Goal: Information Seeking & Learning: Check status

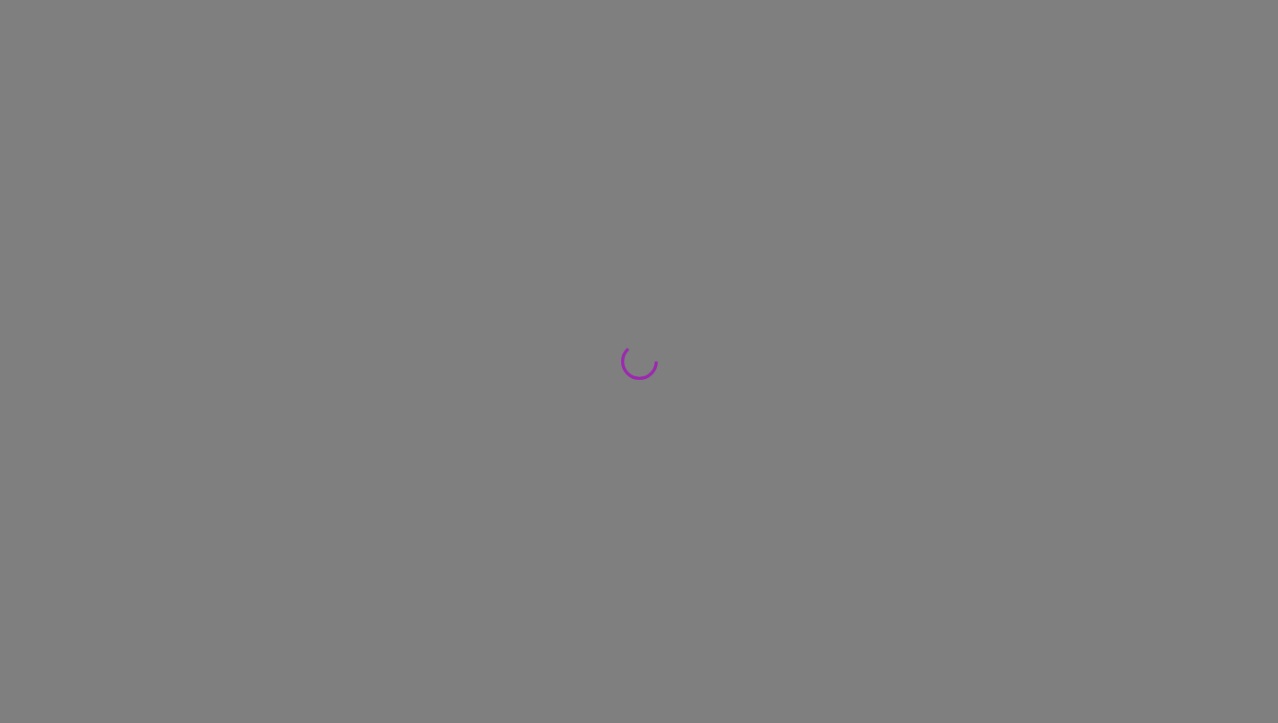
drag, startPoint x: 0, startPoint y: 0, endPoint x: 415, endPoint y: 97, distance: 426.0
click at [415, 97] on div at bounding box center [639, 361] width 1278 height 723
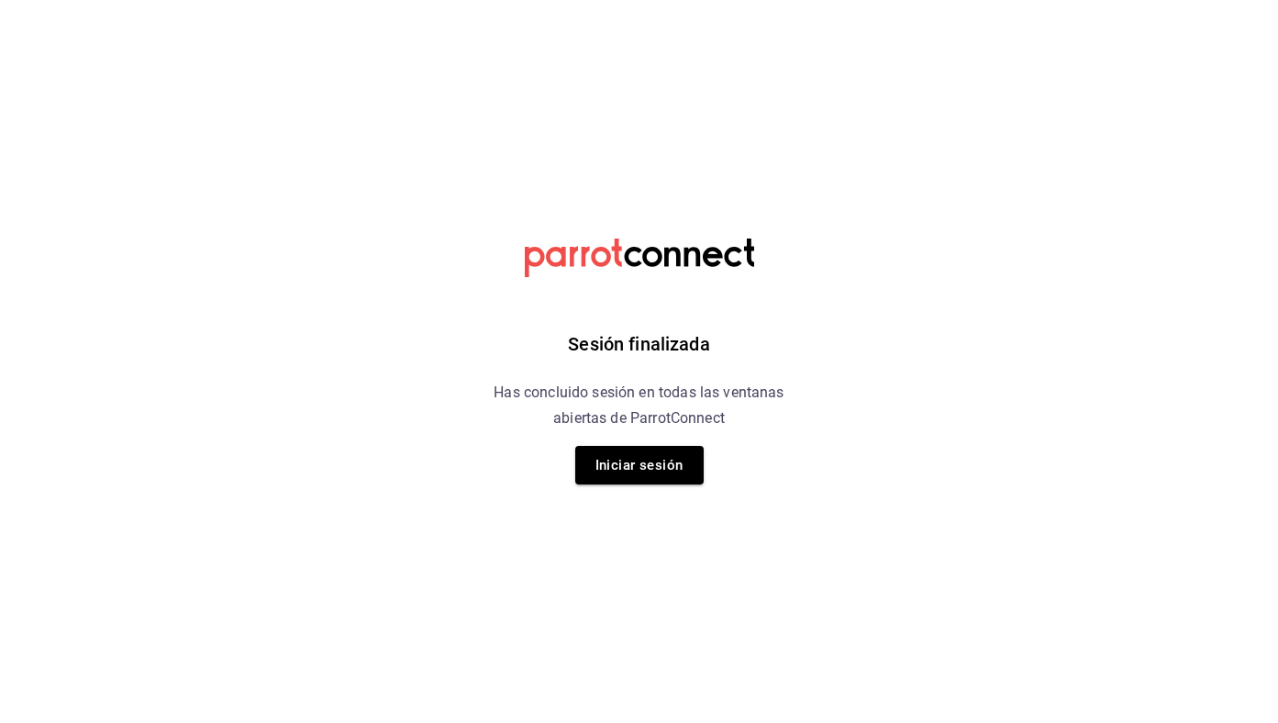
click at [684, 484] on div "Sesión finalizada Has concluido sesión en todas las ventanas abiertas de Parrot…" at bounding box center [638, 361] width 463 height 723
click at [665, 469] on button "Iniciar sesión" at bounding box center [639, 465] width 128 height 39
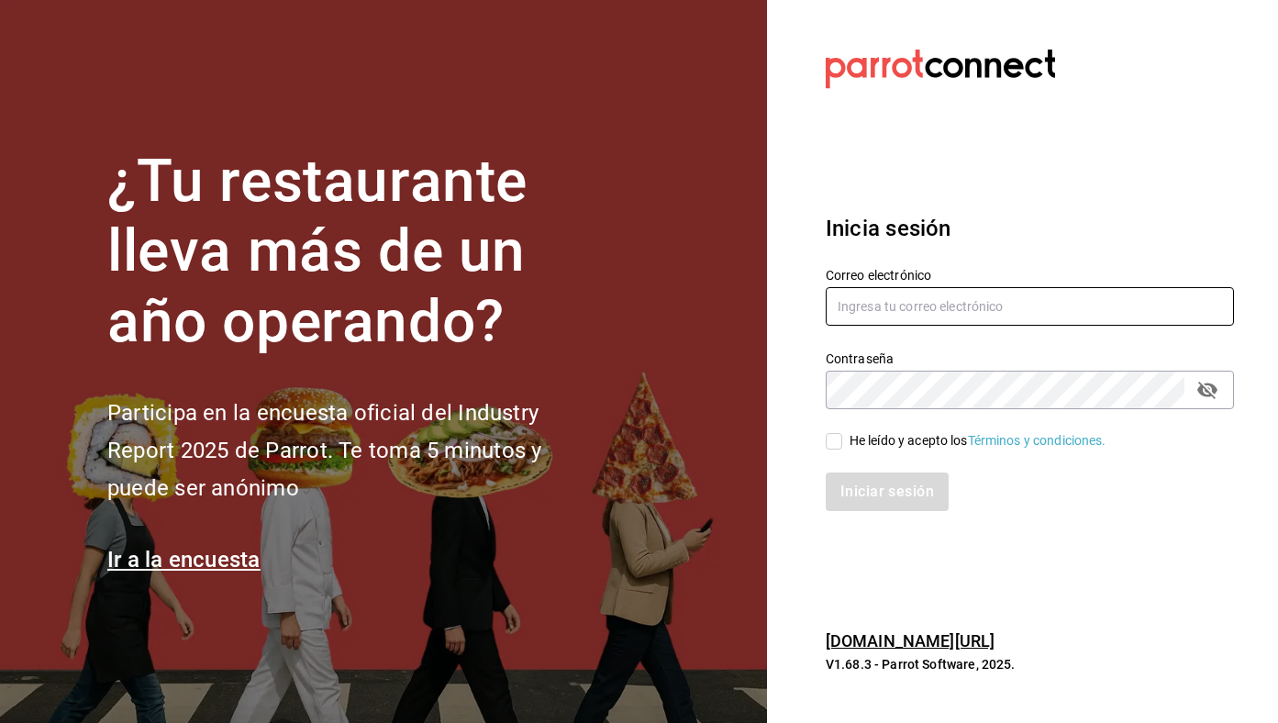
click at [900, 323] on input "text" at bounding box center [1030, 306] width 408 height 39
type input "[EMAIL_ADDRESS][DOMAIN_NAME]"
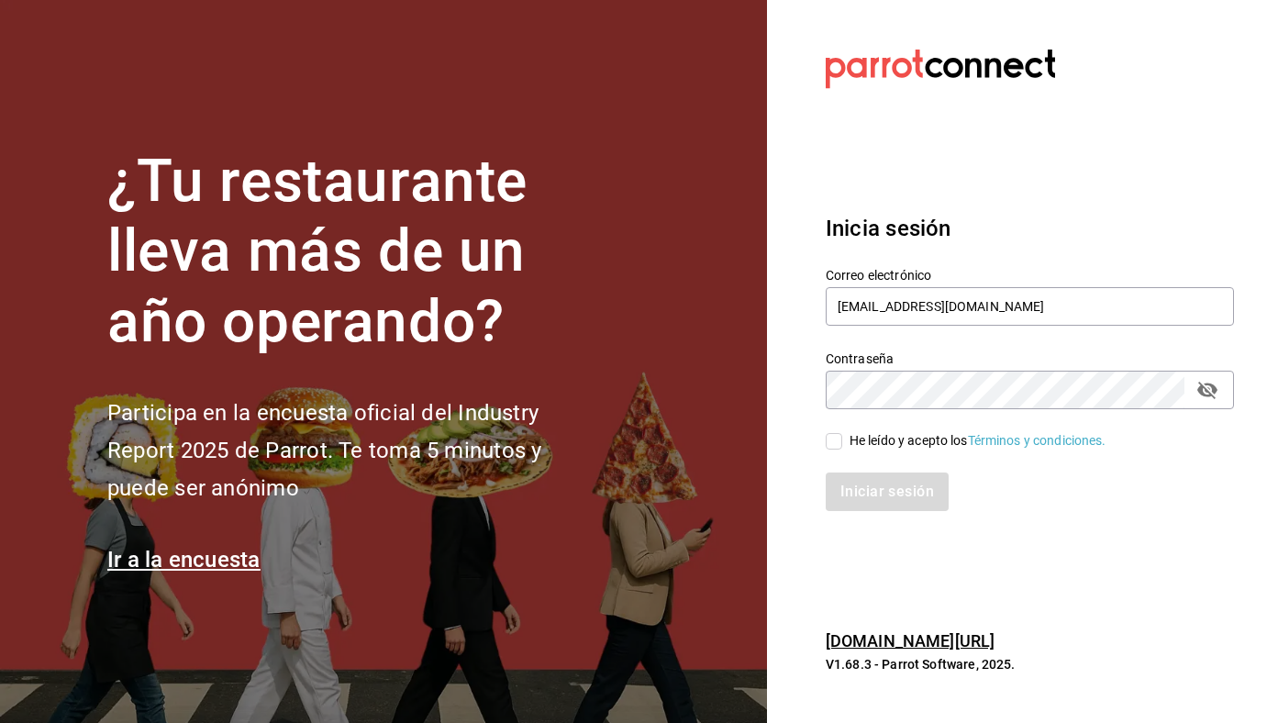
click at [896, 438] on div "He leído y acepto los Términos y condiciones." at bounding box center [978, 440] width 257 height 19
click at [842, 438] on input "He leído y acepto los Términos y condiciones." at bounding box center [834, 441] width 17 height 17
checkbox input "true"
click at [886, 481] on button "Iniciar sesión" at bounding box center [888, 492] width 125 height 39
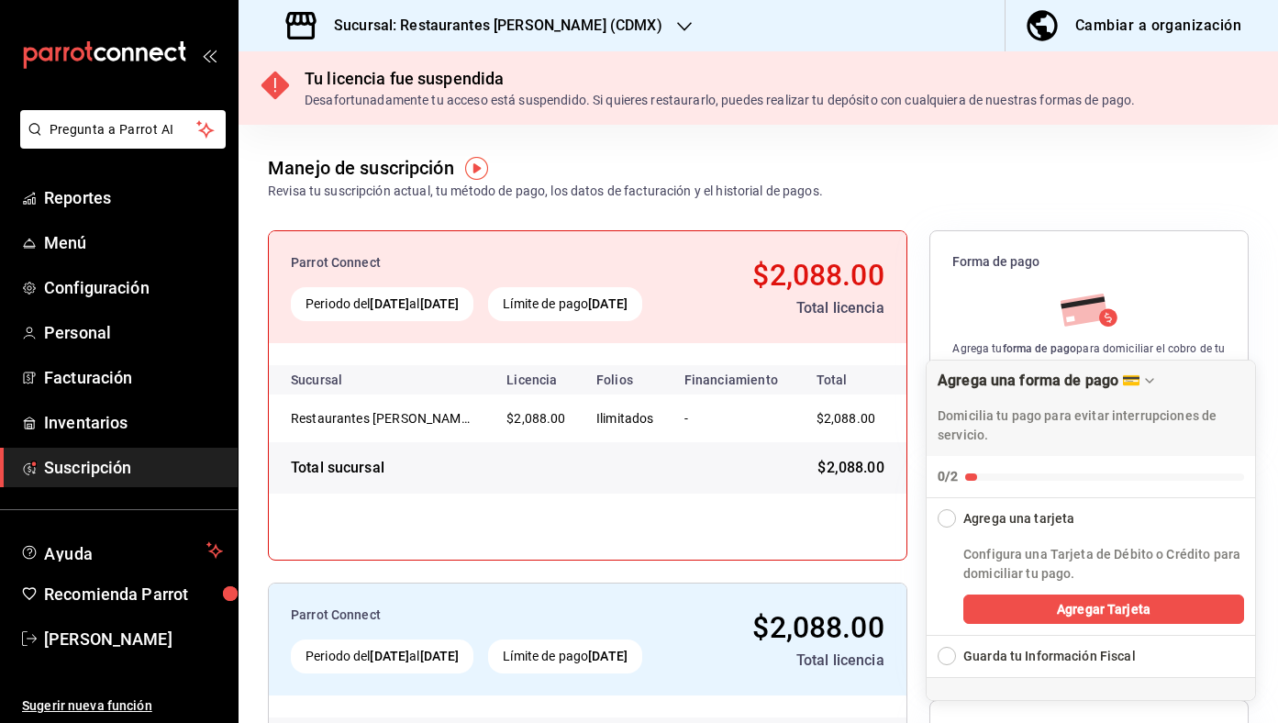
click at [431, 23] on h3 "Sucursal: Restaurantes [PERSON_NAME] (CDMX)" at bounding box center [490, 26] width 343 height 22
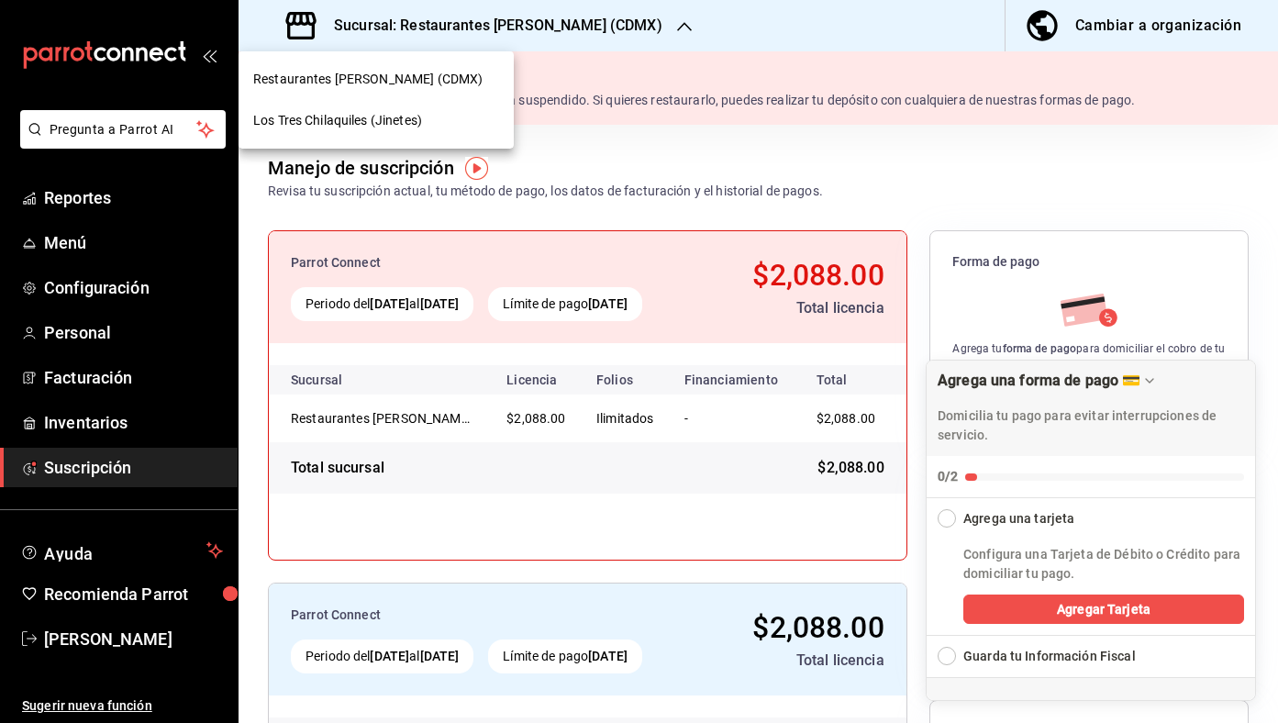
click at [430, 131] on div "Los Tres Chilaquiles (Jinetes)" at bounding box center [376, 120] width 275 height 41
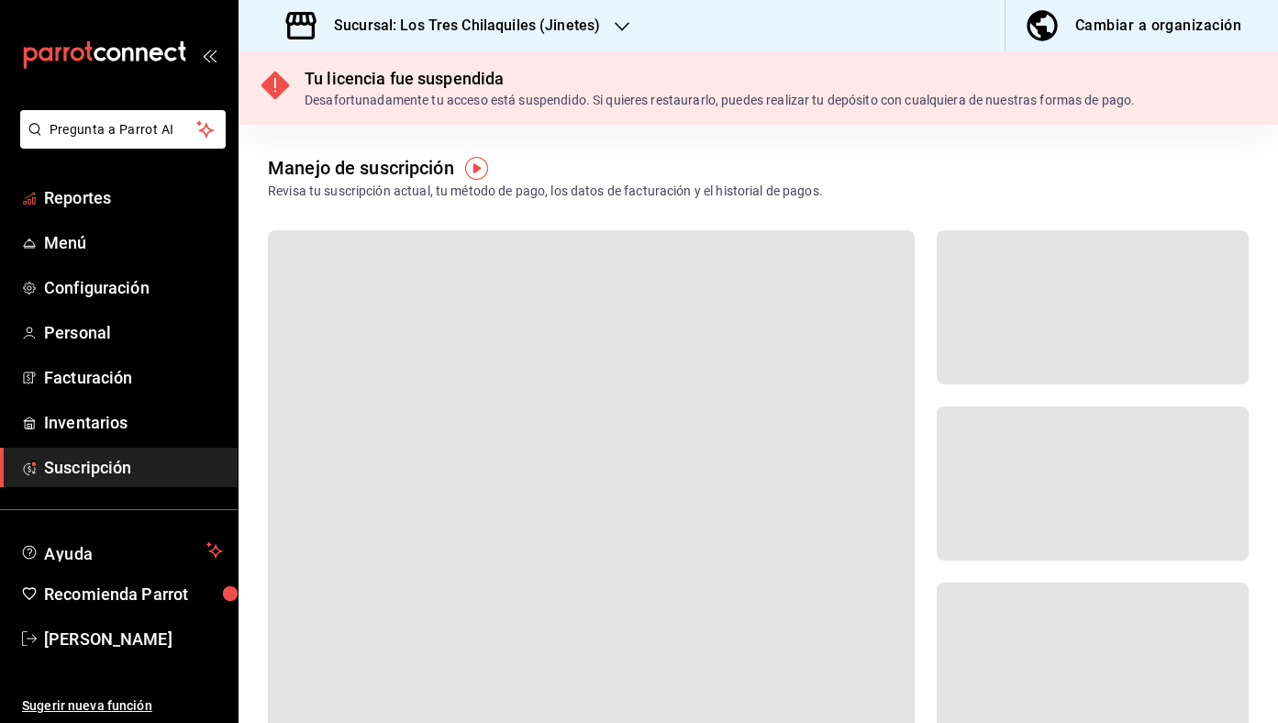
click at [116, 201] on span "Reportes" at bounding box center [133, 197] width 179 height 25
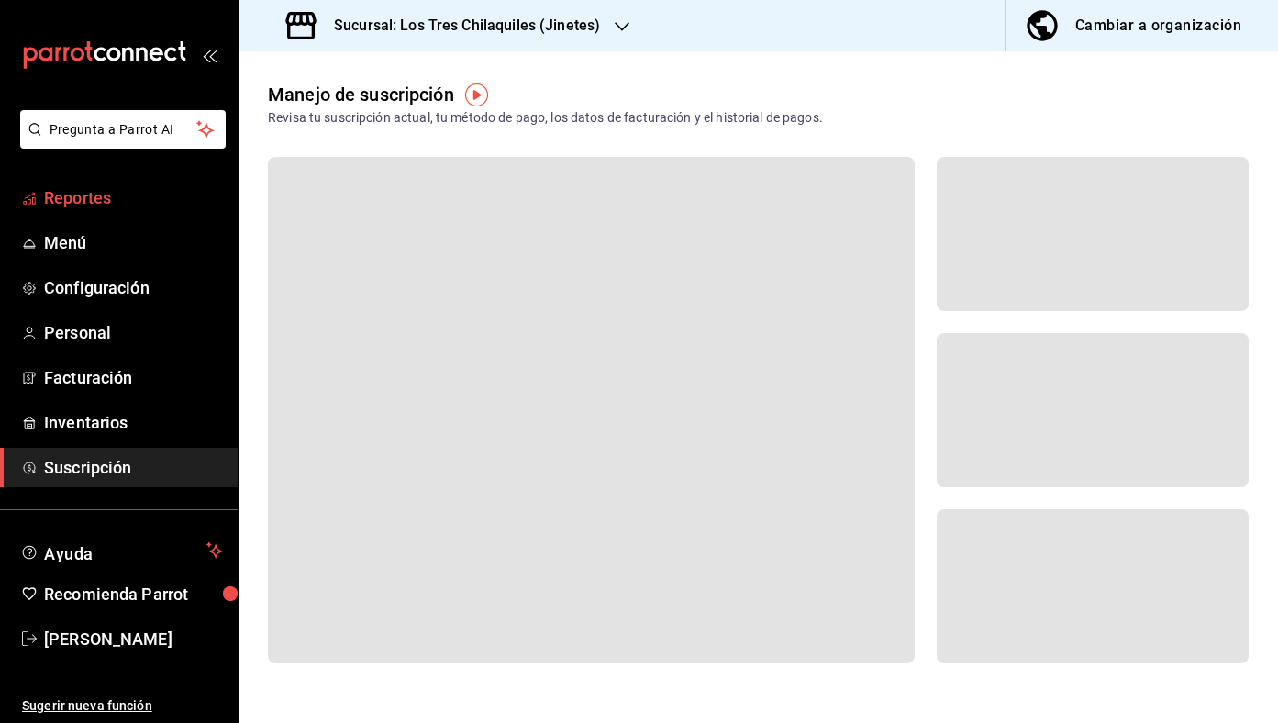
click at [124, 199] on span "Reportes" at bounding box center [133, 197] width 179 height 25
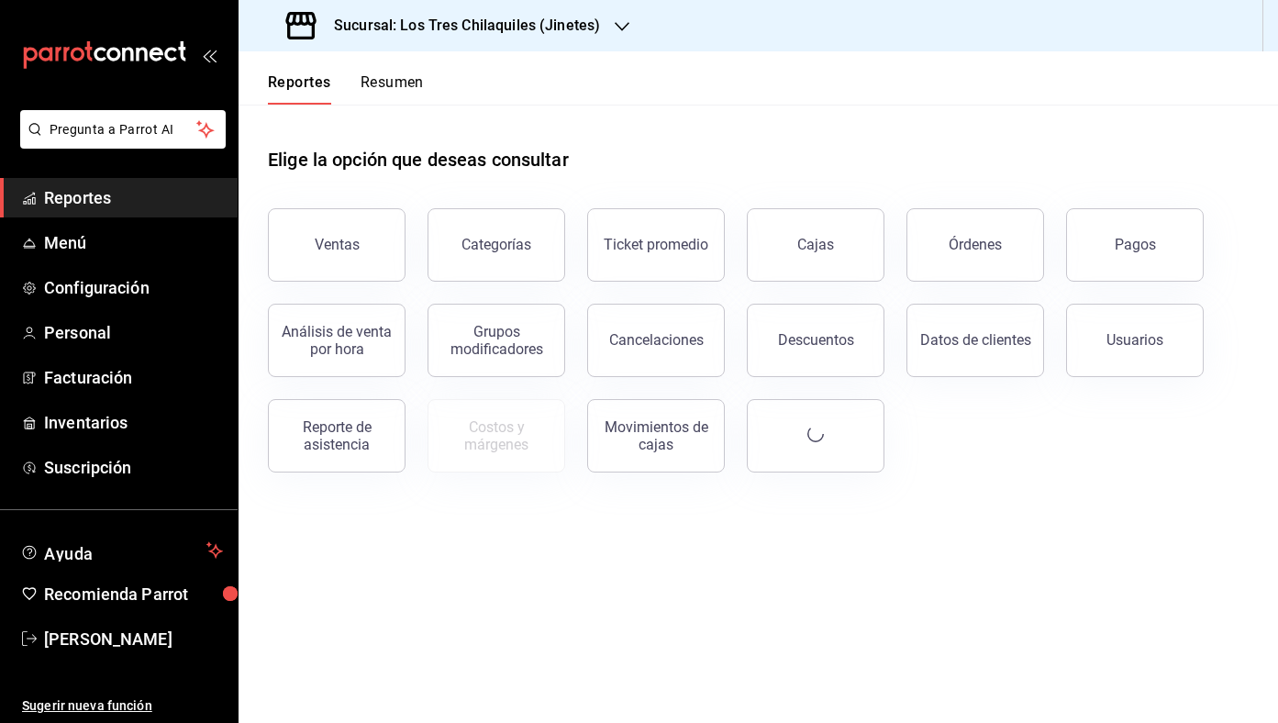
click at [409, 77] on button "Resumen" at bounding box center [392, 88] width 63 height 31
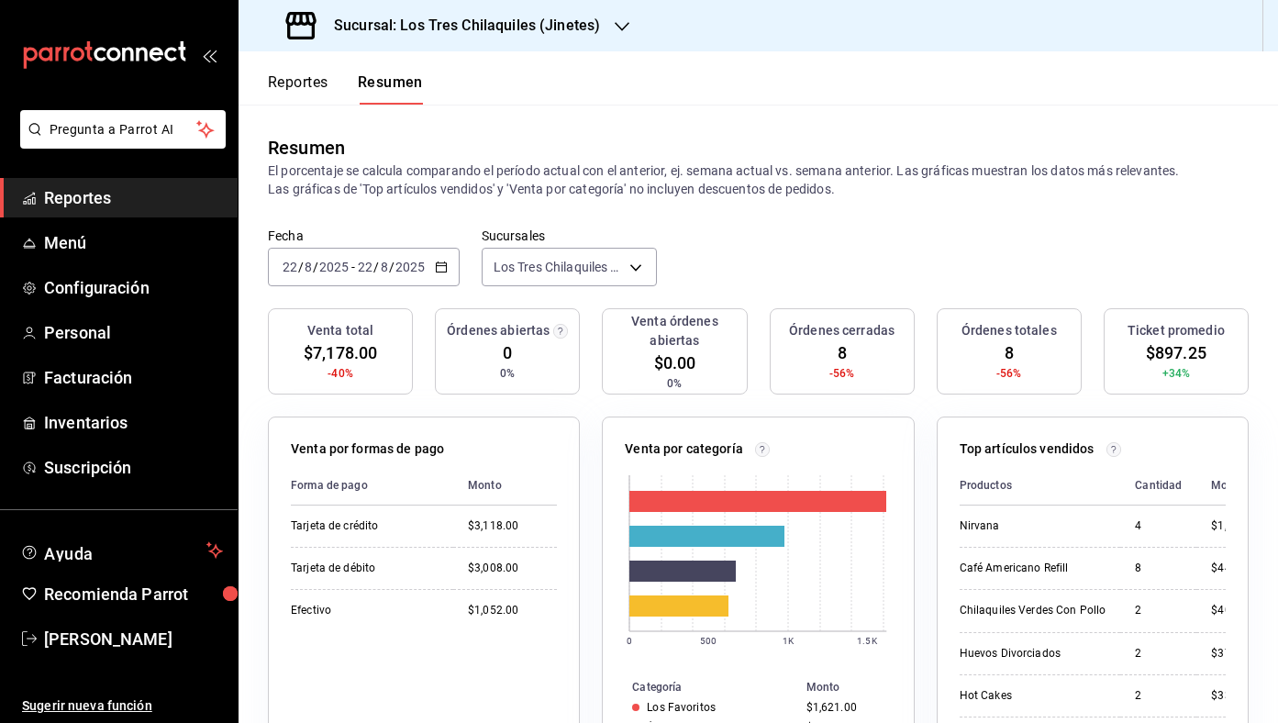
click at [302, 77] on button "Reportes" at bounding box center [298, 88] width 61 height 31
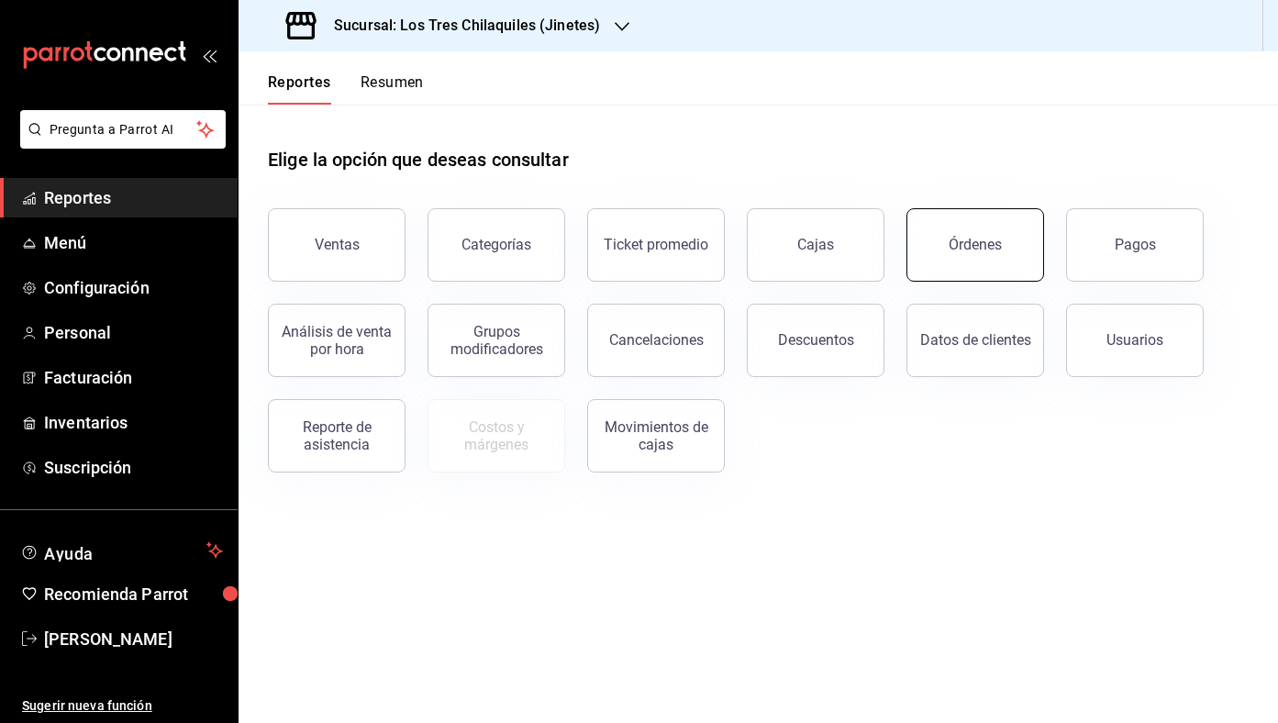
click at [983, 239] on div "Órdenes" at bounding box center [975, 244] width 53 height 17
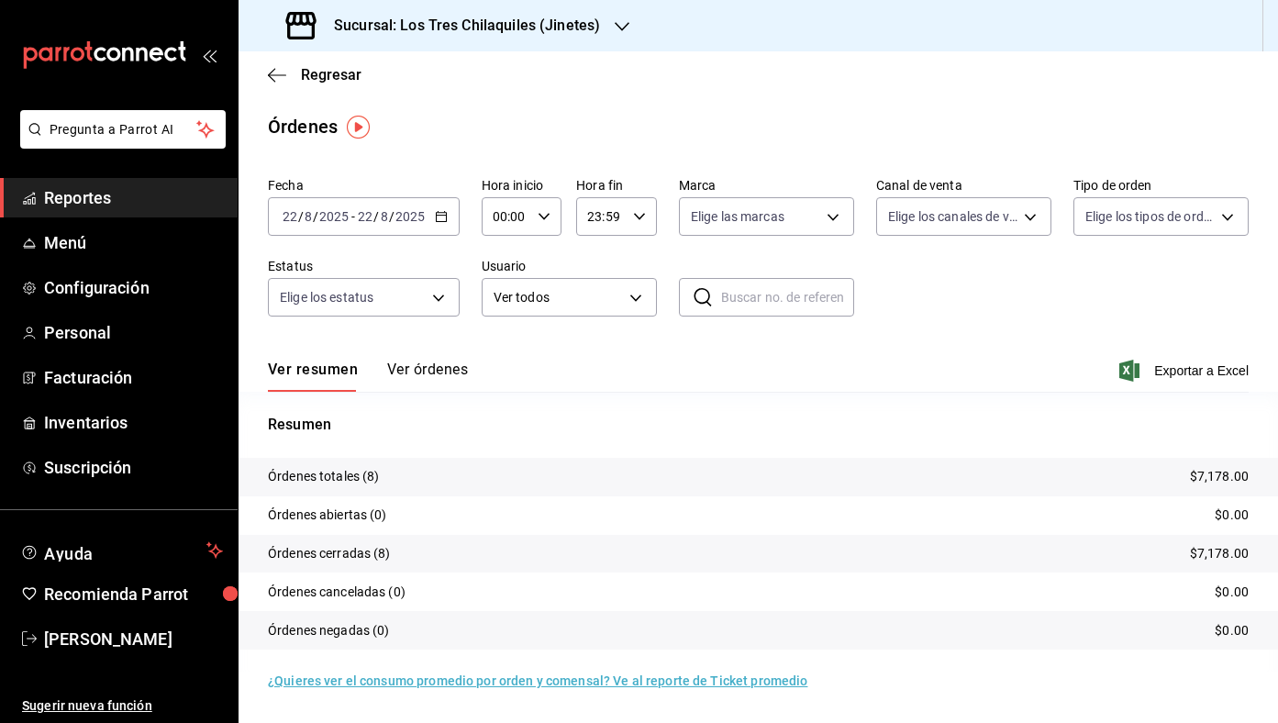
click at [447, 216] on div "[DATE] [DATE] - [DATE] [DATE]" at bounding box center [364, 216] width 192 height 39
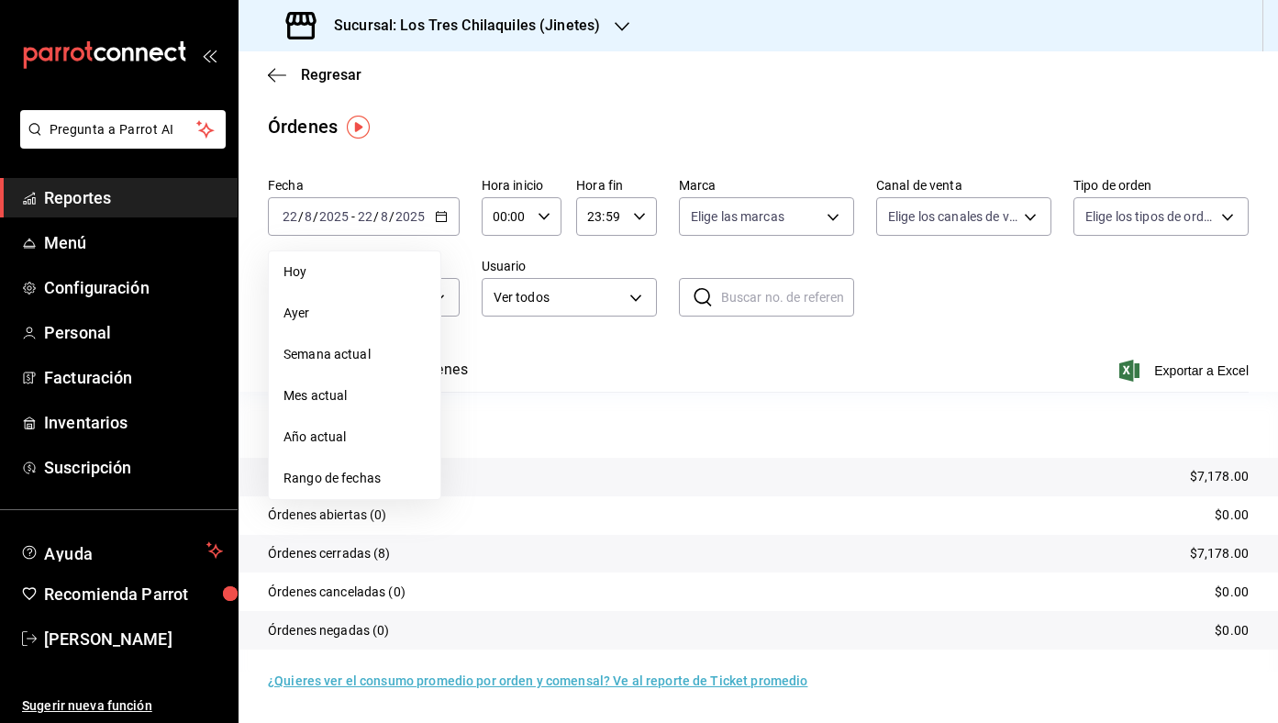
click at [786, 346] on div "Ver resumen Ver órdenes Exportar a Excel" at bounding box center [758, 365] width 981 height 53
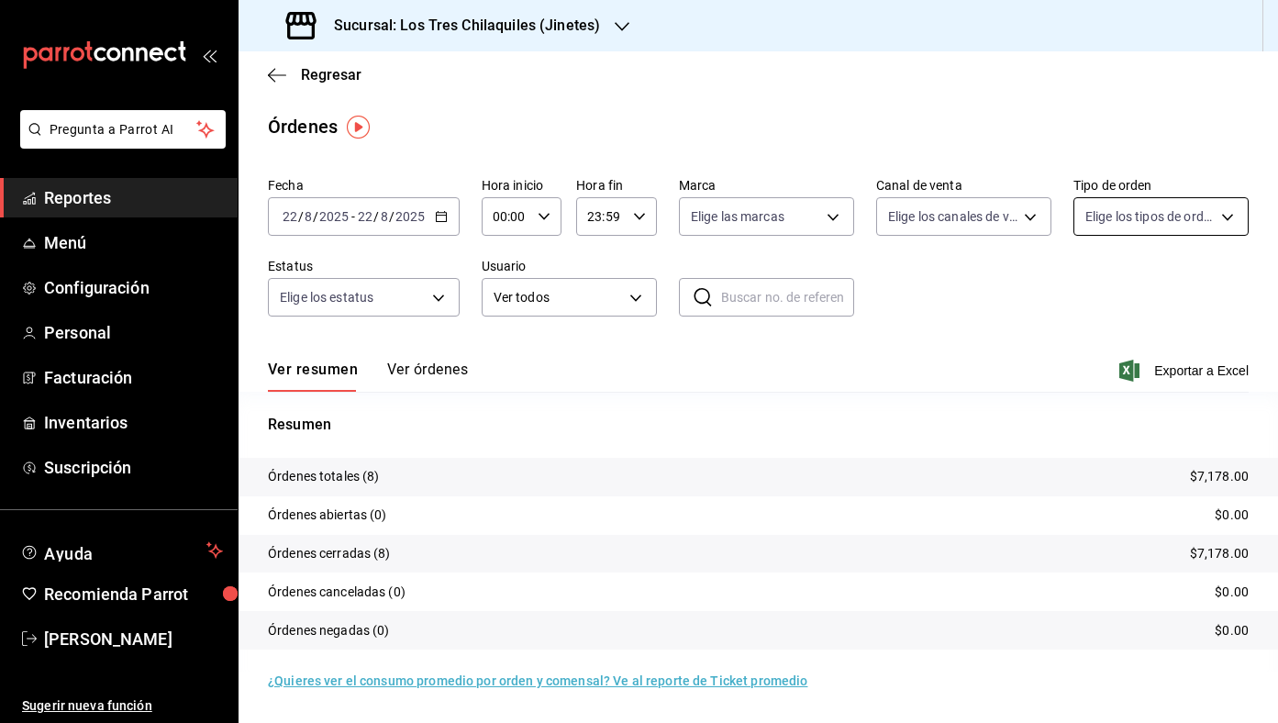
click at [1182, 217] on body "Pregunta a Parrot AI Reportes Menú Configuración Personal Facturación Inventari…" at bounding box center [639, 361] width 1278 height 723
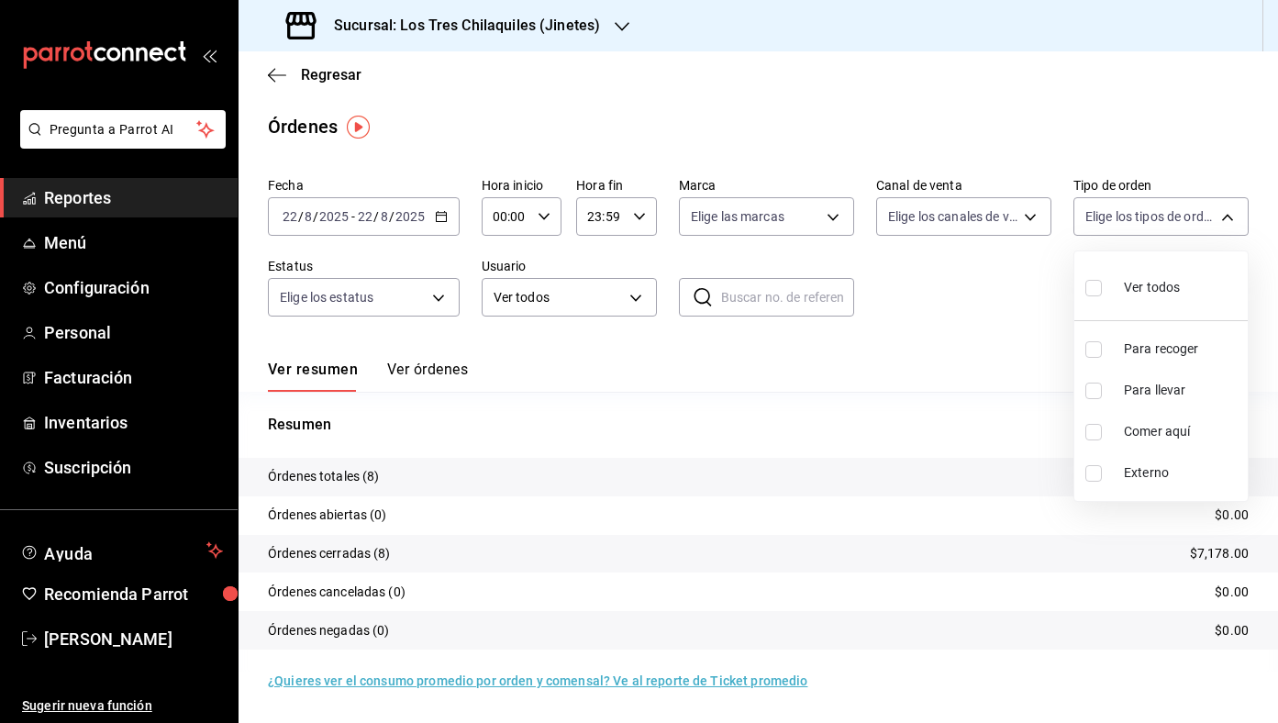
click at [1152, 424] on span "Comer aquí" at bounding box center [1182, 431] width 117 height 19
type input "56f71dbc-c776-499c-b0d1-bf469380f4b3"
checkbox input "true"
click at [819, 374] on div at bounding box center [639, 361] width 1278 height 723
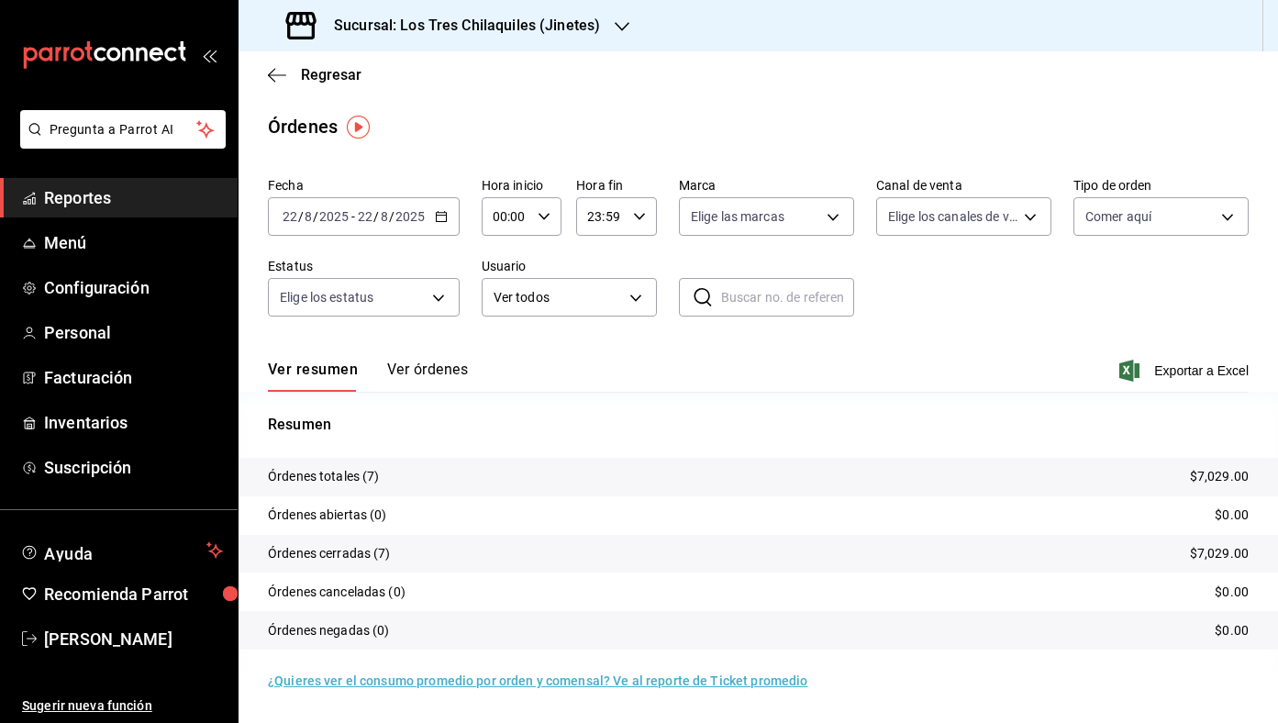
click at [1154, 236] on div "Fecha [DATE] [DATE] - [DATE] [DATE] Hora inicio 00:00 Hora inicio Hora fin 23:5…" at bounding box center [758, 254] width 981 height 169
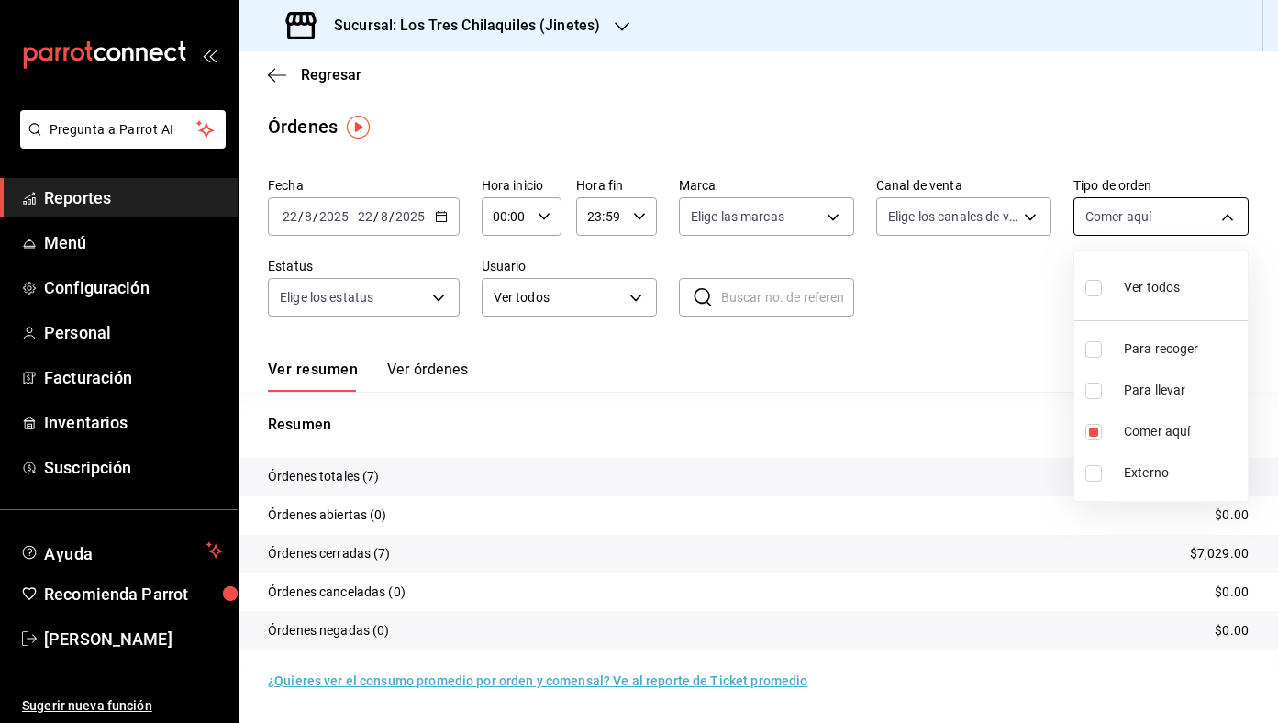
click at [1174, 222] on body "Pregunta a Parrot AI Reportes Menú Configuración Personal Facturación Inventari…" at bounding box center [639, 361] width 1278 height 723
click at [334, 83] on div at bounding box center [639, 361] width 1278 height 723
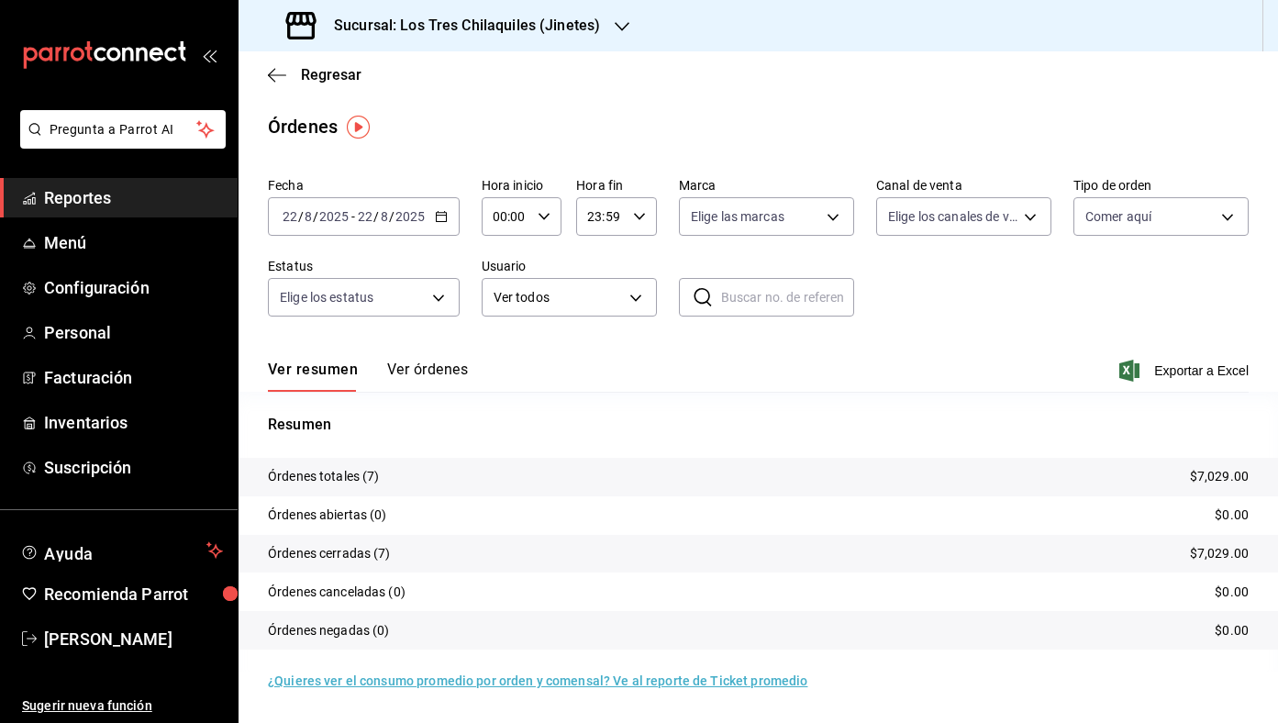
click at [339, 81] on span "Regresar" at bounding box center [331, 74] width 61 height 17
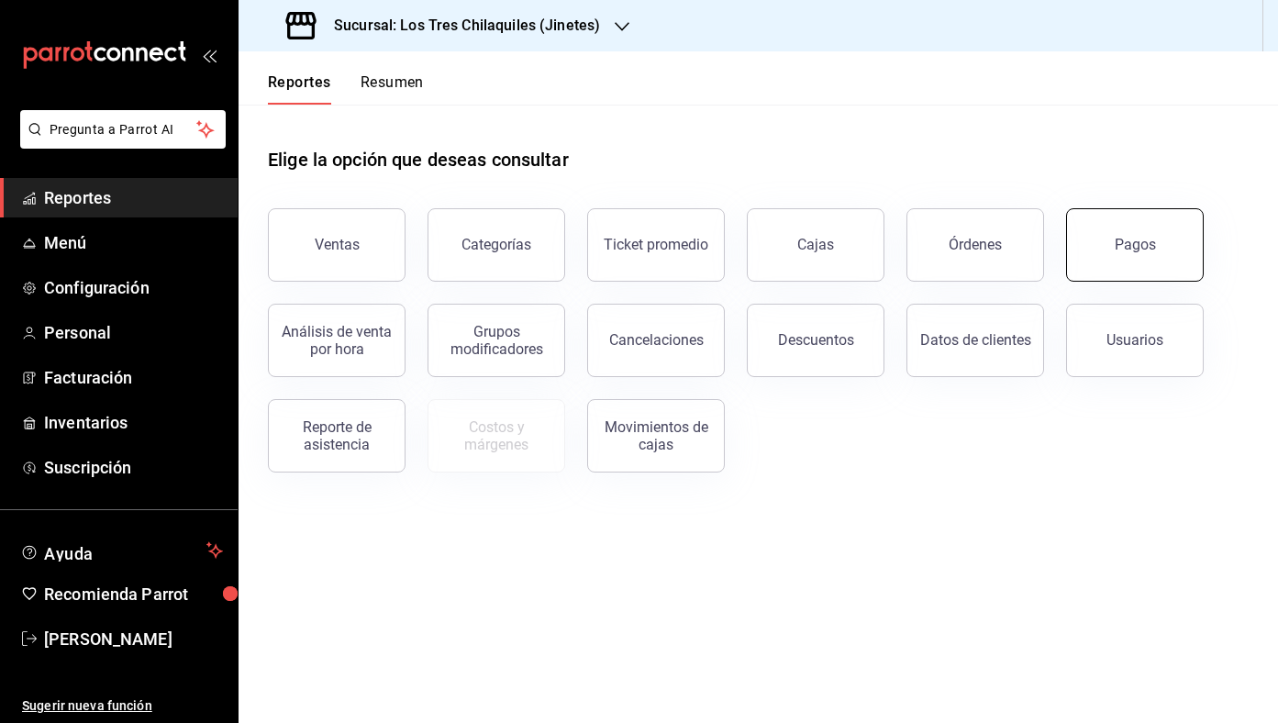
click at [1140, 229] on button "Pagos" at bounding box center [1135, 244] width 138 height 73
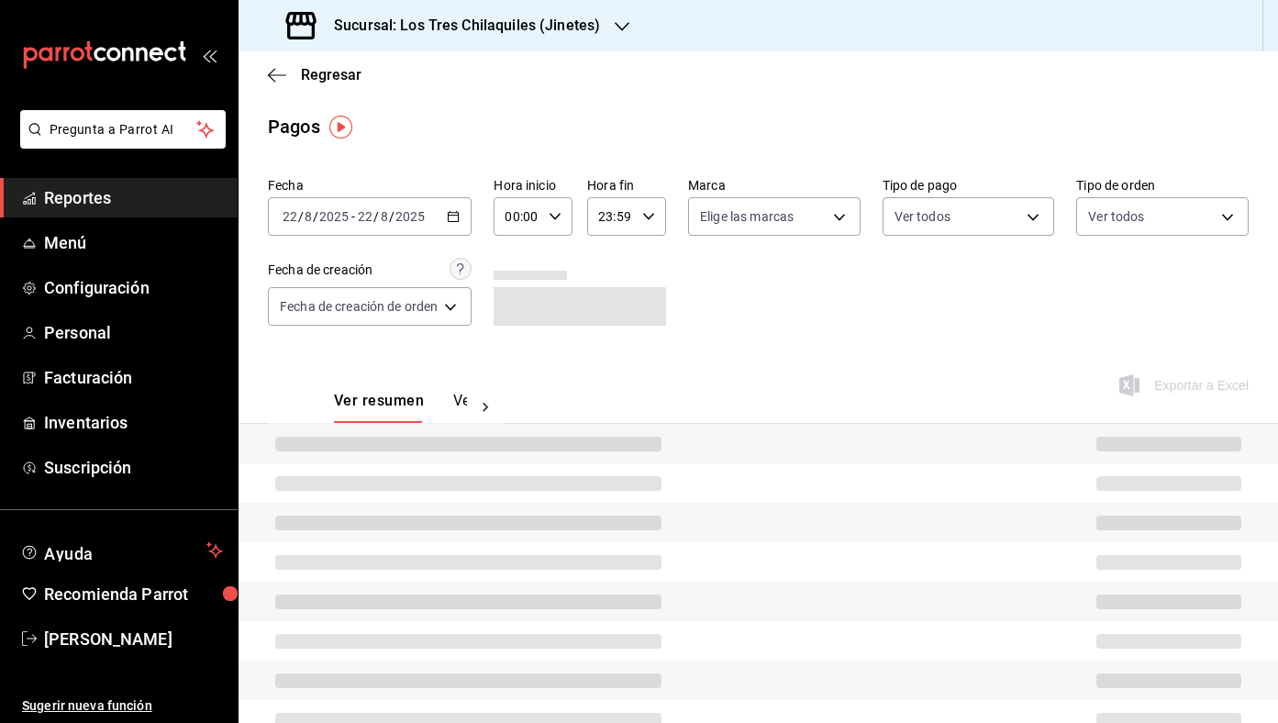
click at [1196, 184] on label "Tipo de orden" at bounding box center [1162, 185] width 172 height 13
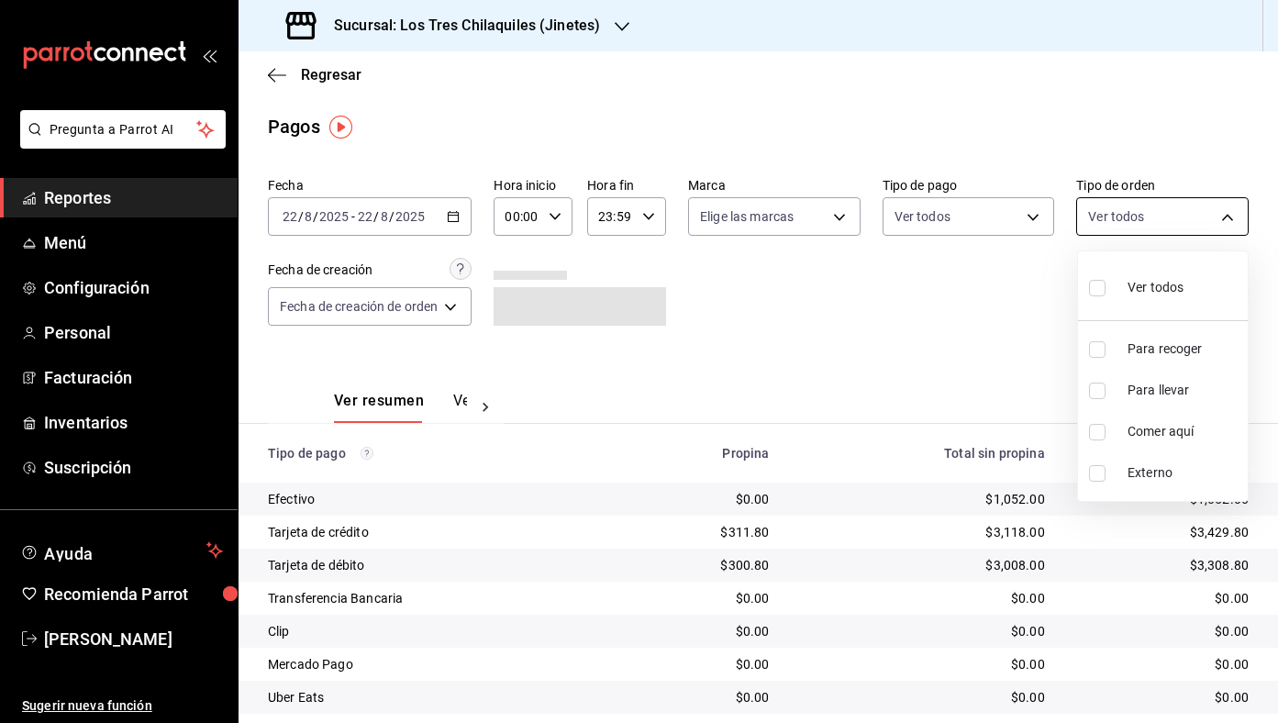
click at [1167, 221] on body "Pregunta a Parrot AI Reportes Menú Configuración Personal Facturación Inventari…" at bounding box center [639, 361] width 1278 height 723
click at [1151, 425] on span "Comer aquí" at bounding box center [1184, 431] width 113 height 19
type input "56f71dbc-c776-499c-b0d1-bf469380f4b3"
checkbox input "true"
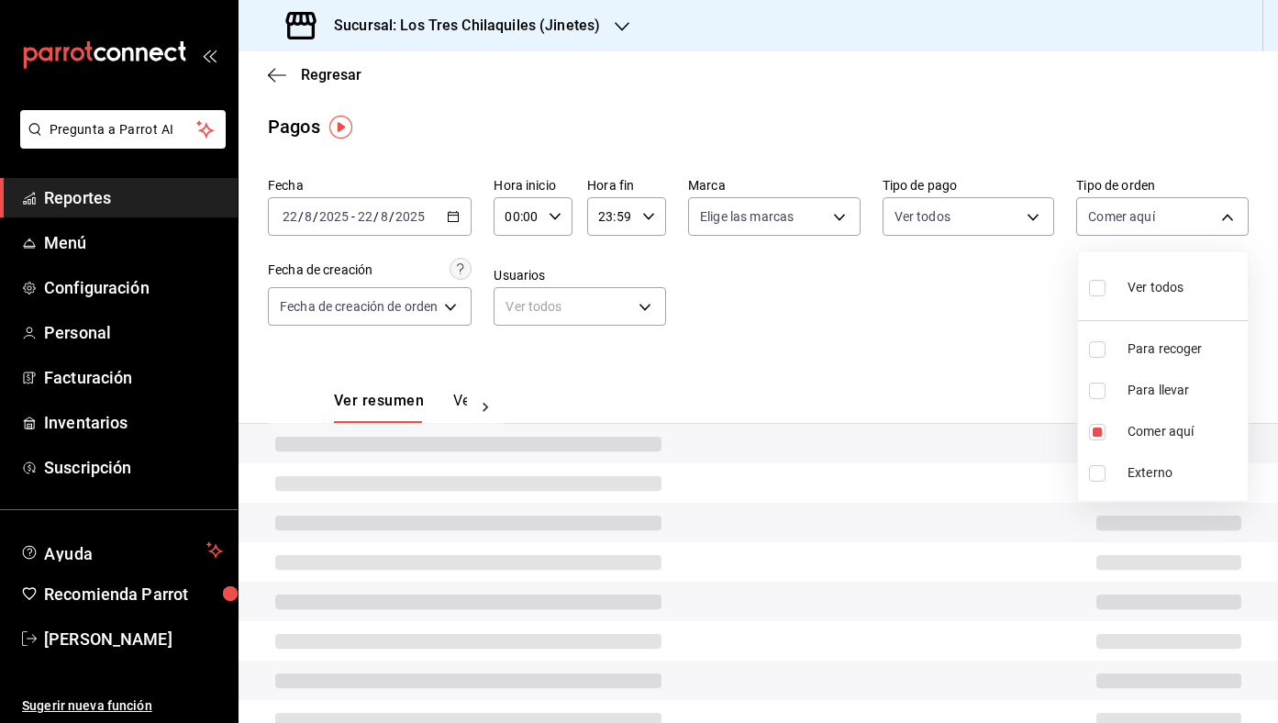
click at [784, 368] on div at bounding box center [639, 361] width 1278 height 723
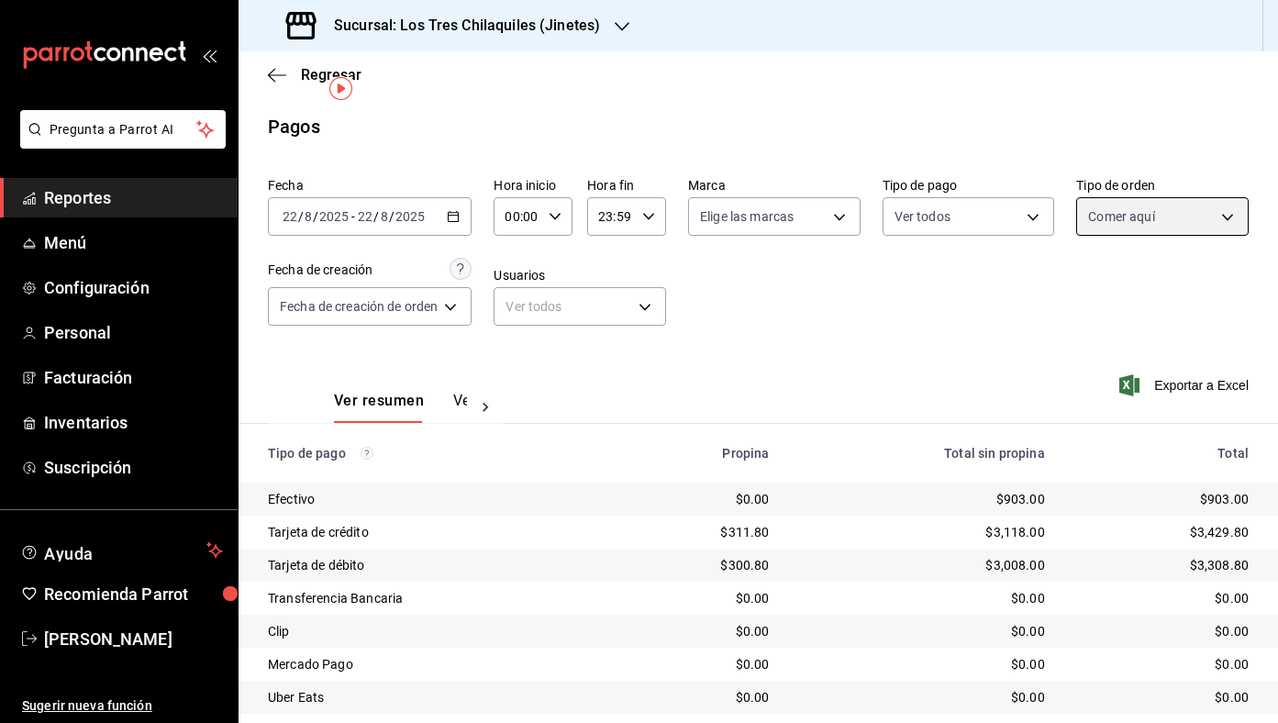
scroll to position [86, 0]
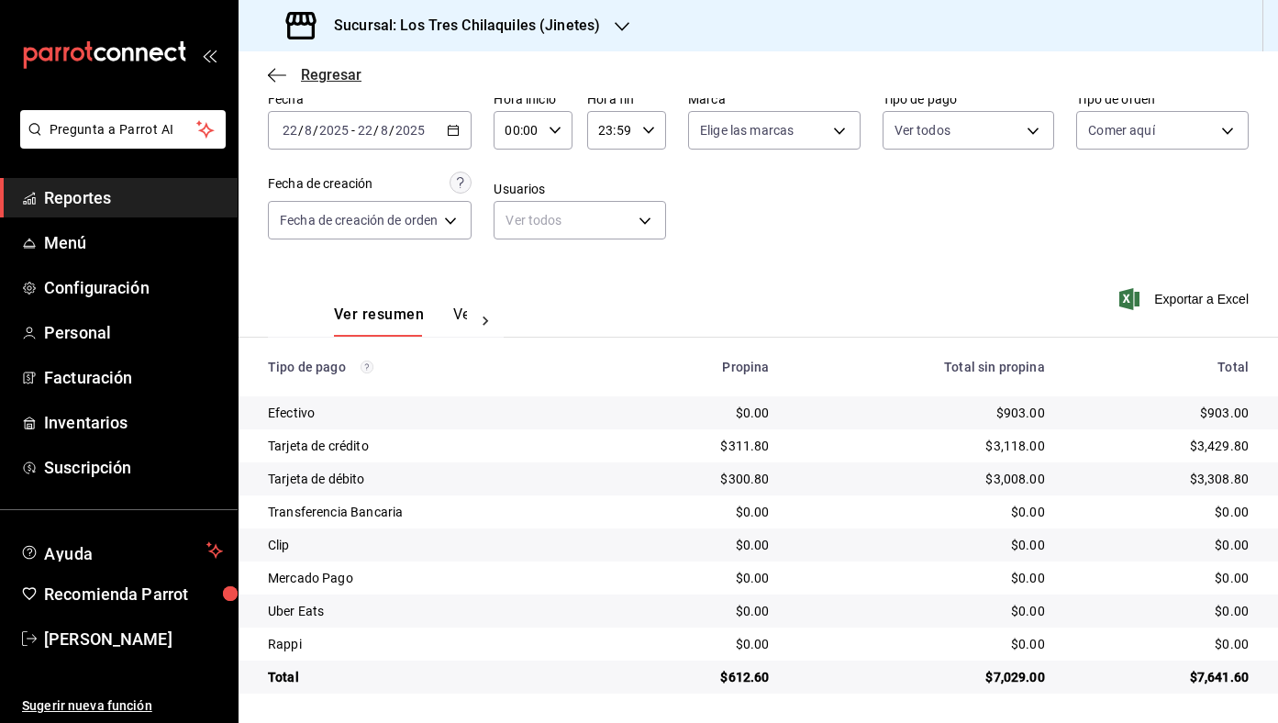
click at [337, 80] on span "Regresar" at bounding box center [331, 74] width 61 height 17
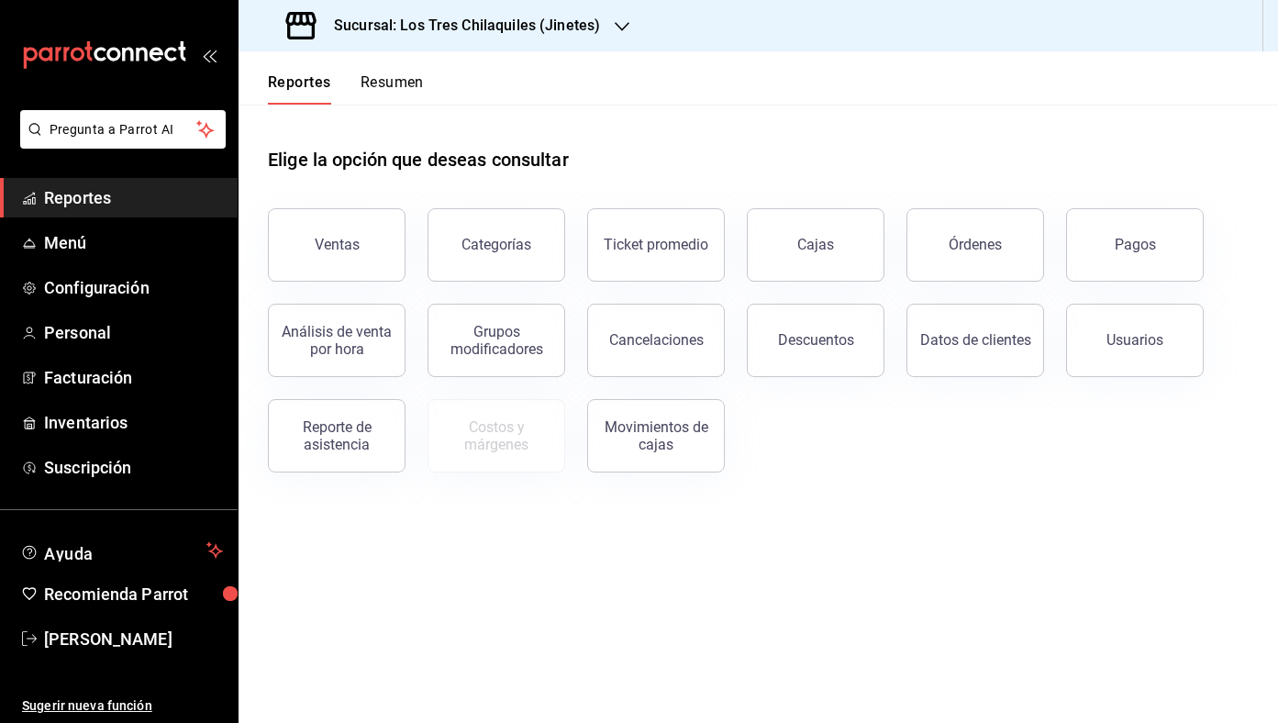
click at [362, 79] on button "Resumen" at bounding box center [392, 88] width 63 height 31
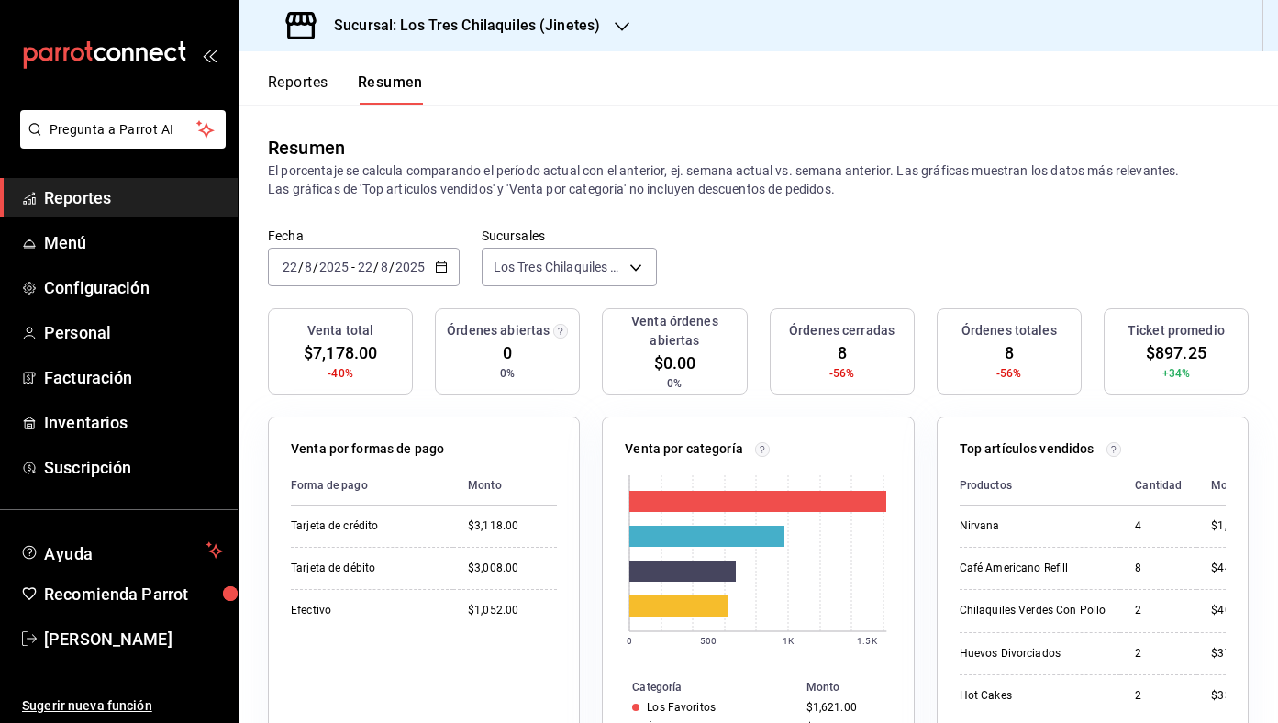
click at [444, 271] on icon "button" at bounding box center [441, 267] width 13 height 13
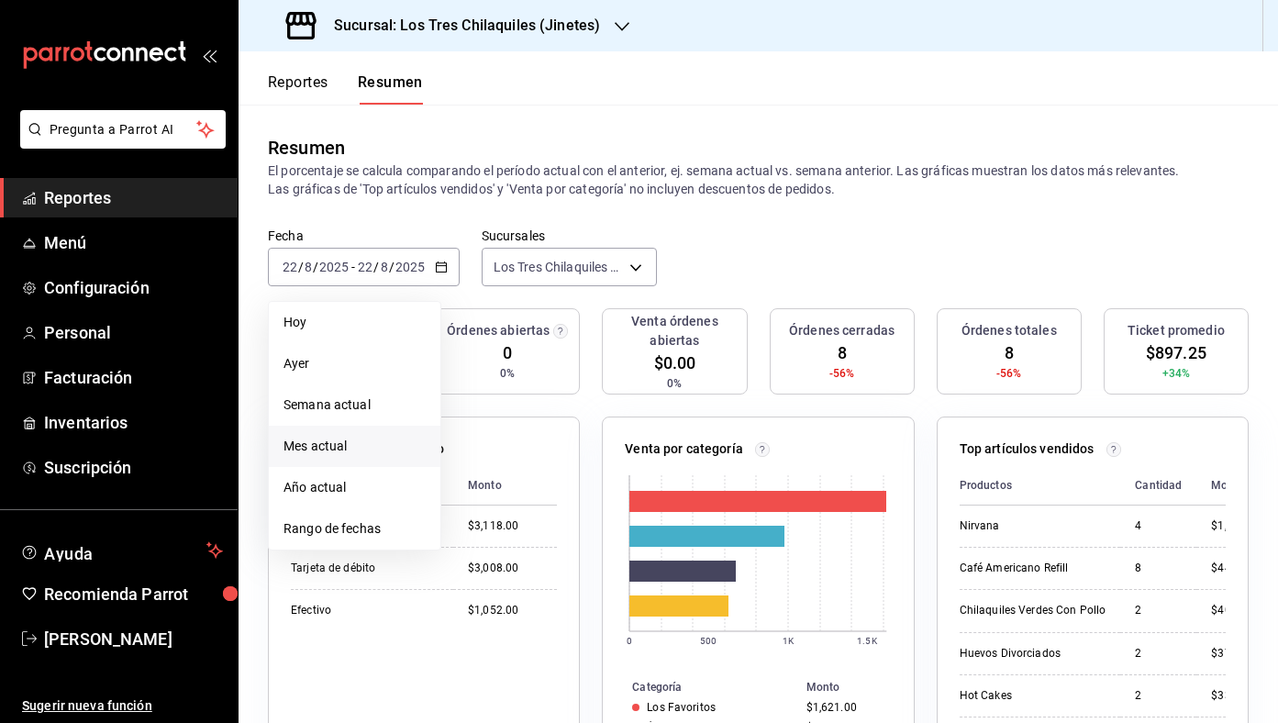
click at [302, 447] on span "Mes actual" at bounding box center [355, 446] width 142 height 19
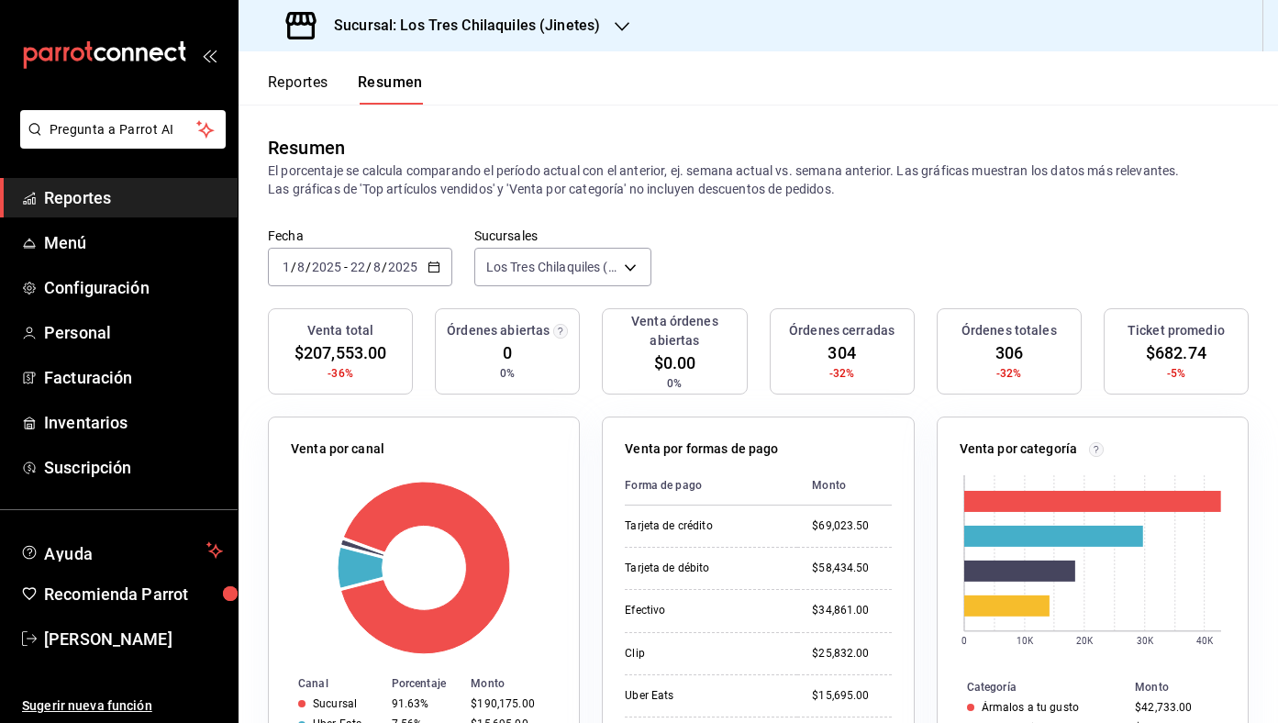
click at [424, 270] on div "[DATE] [DATE] - [DATE] [DATE]" at bounding box center [360, 267] width 184 height 39
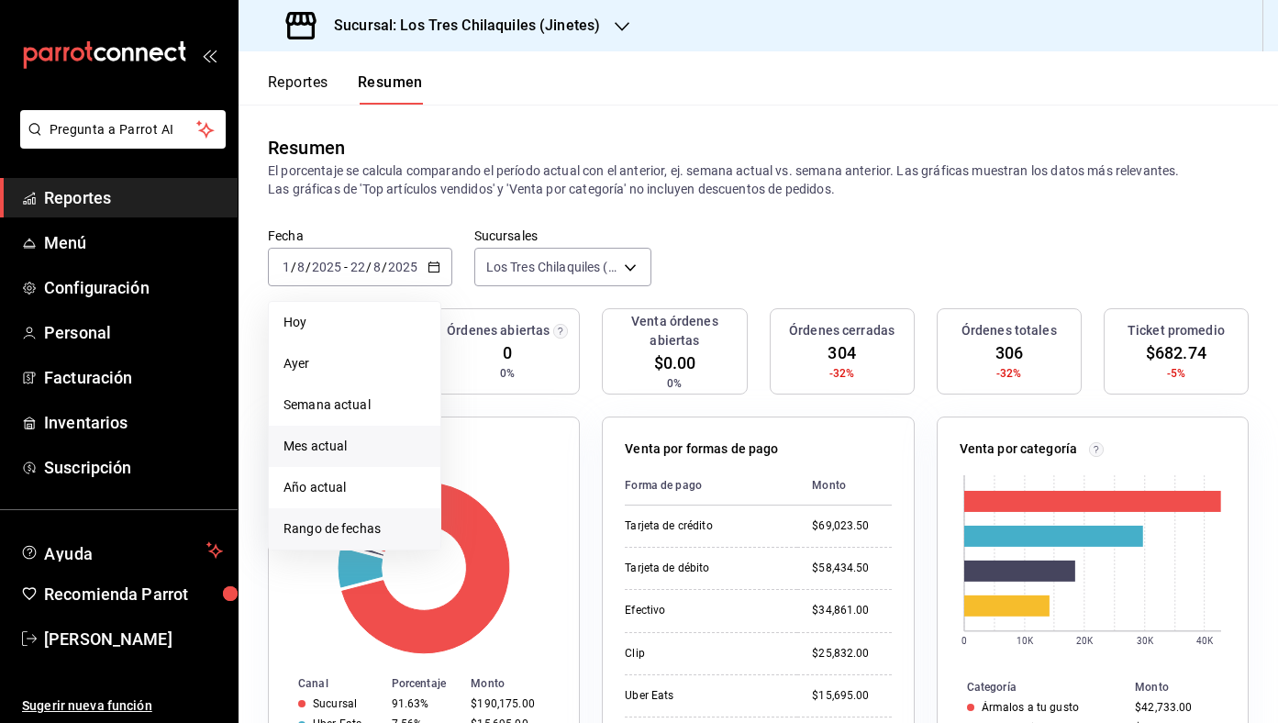
click at [391, 520] on span "Rango de fechas" at bounding box center [355, 528] width 142 height 19
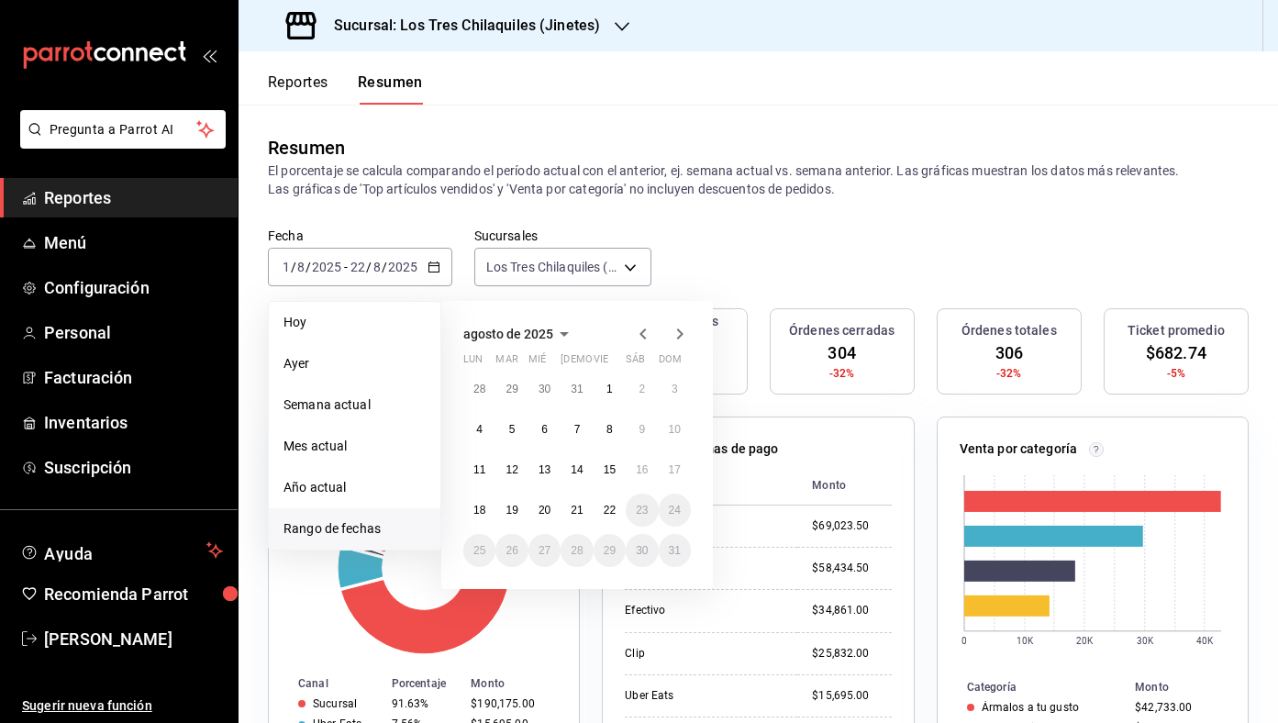
click at [559, 335] on icon "button" at bounding box center [564, 334] width 22 height 22
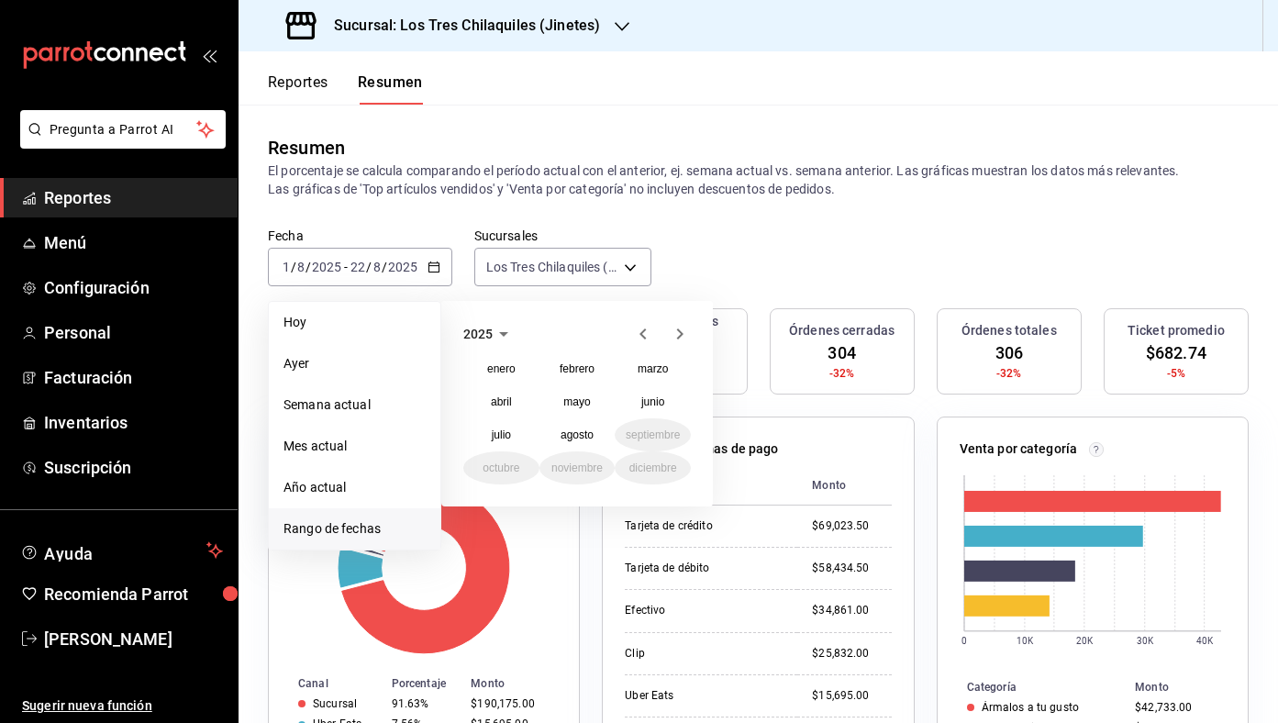
click at [497, 332] on icon "button" at bounding box center [504, 334] width 22 height 22
click at [509, 402] on button "2024" at bounding box center [501, 401] width 76 height 33
click at [595, 433] on button "agosto" at bounding box center [577, 434] width 76 height 33
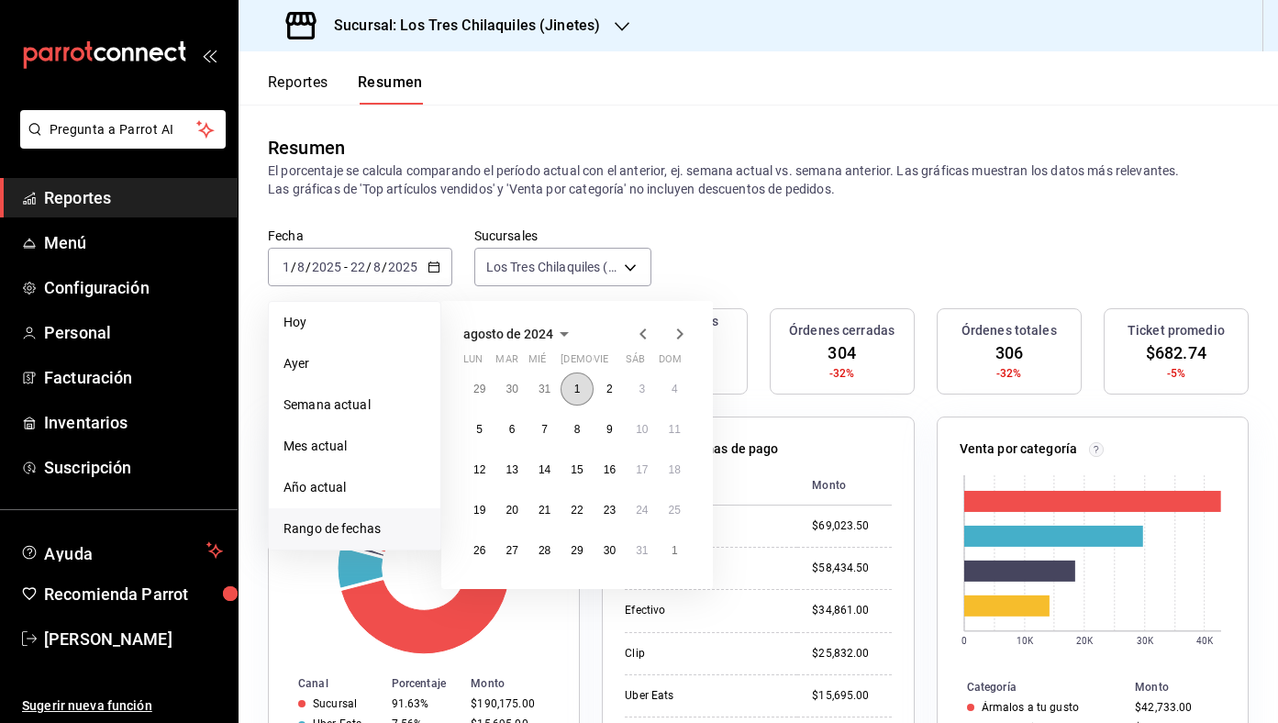
click at [573, 394] on button "1" at bounding box center [577, 389] width 32 height 33
click at [577, 505] on abbr "22" at bounding box center [577, 510] width 12 height 13
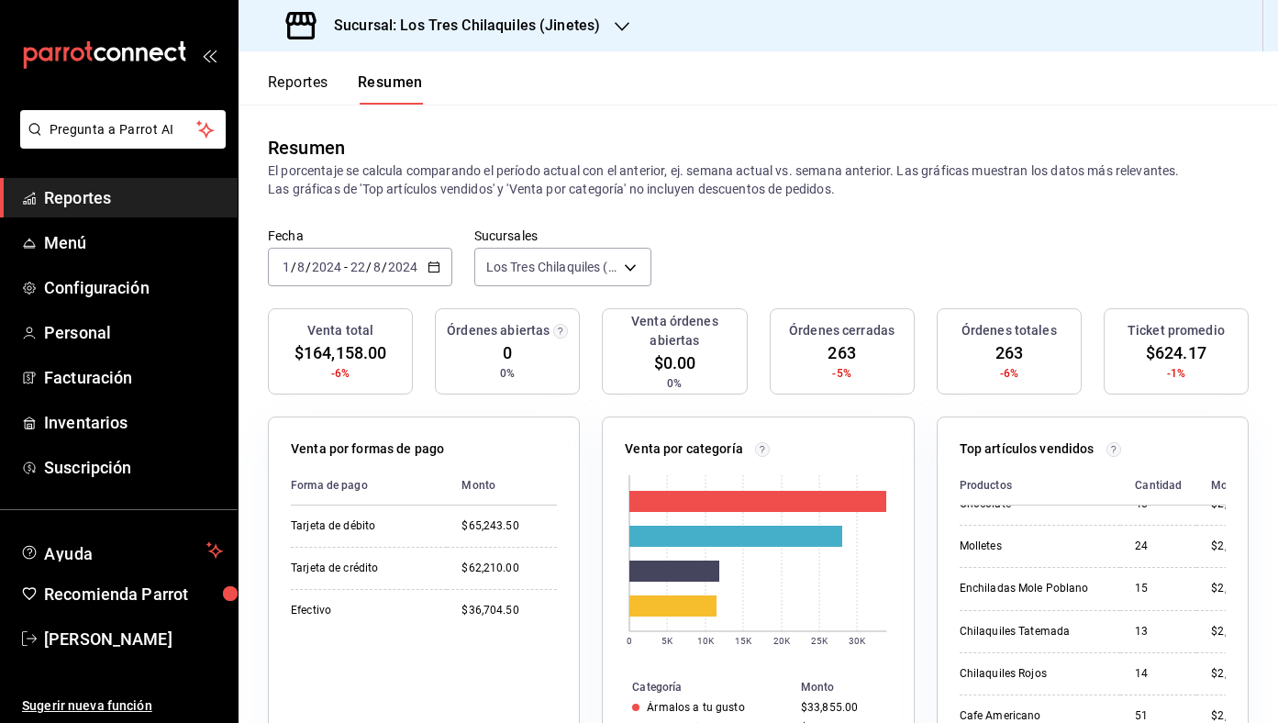
click at [441, 278] on div "[DATE] [DATE] - [DATE] [DATE]" at bounding box center [360, 267] width 184 height 39
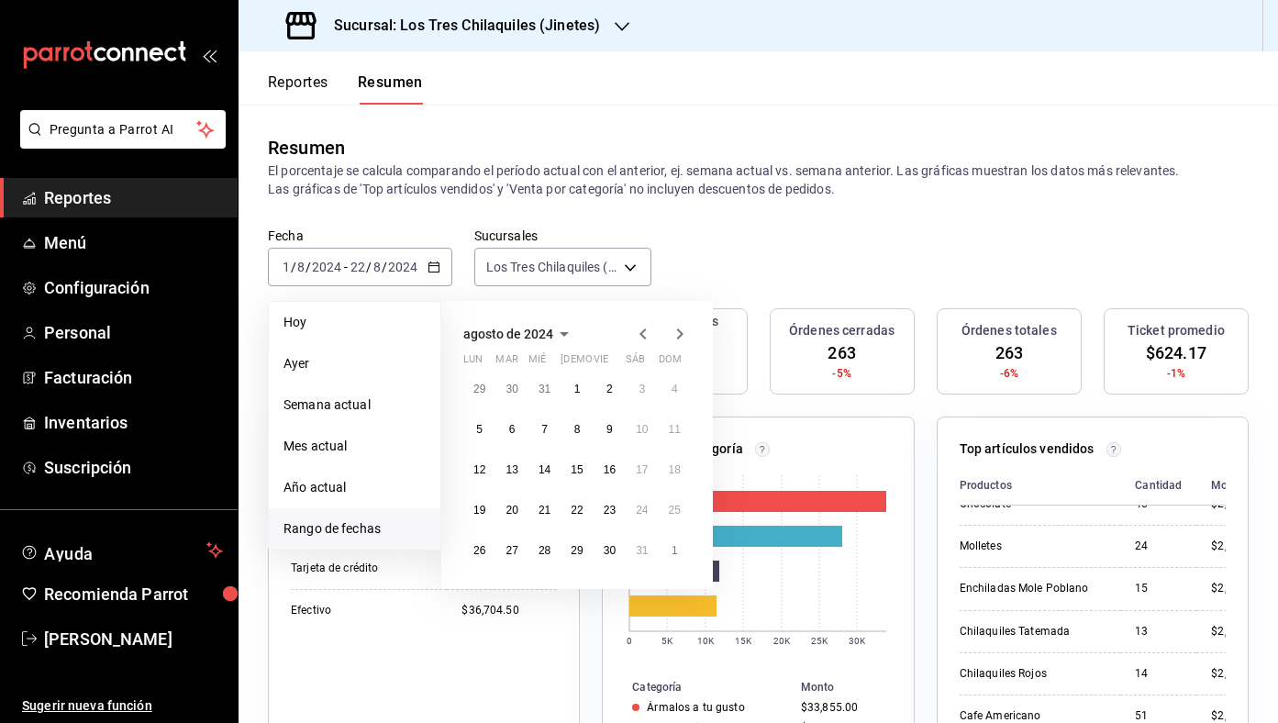
click at [557, 328] on icon "button" at bounding box center [564, 334] width 22 height 22
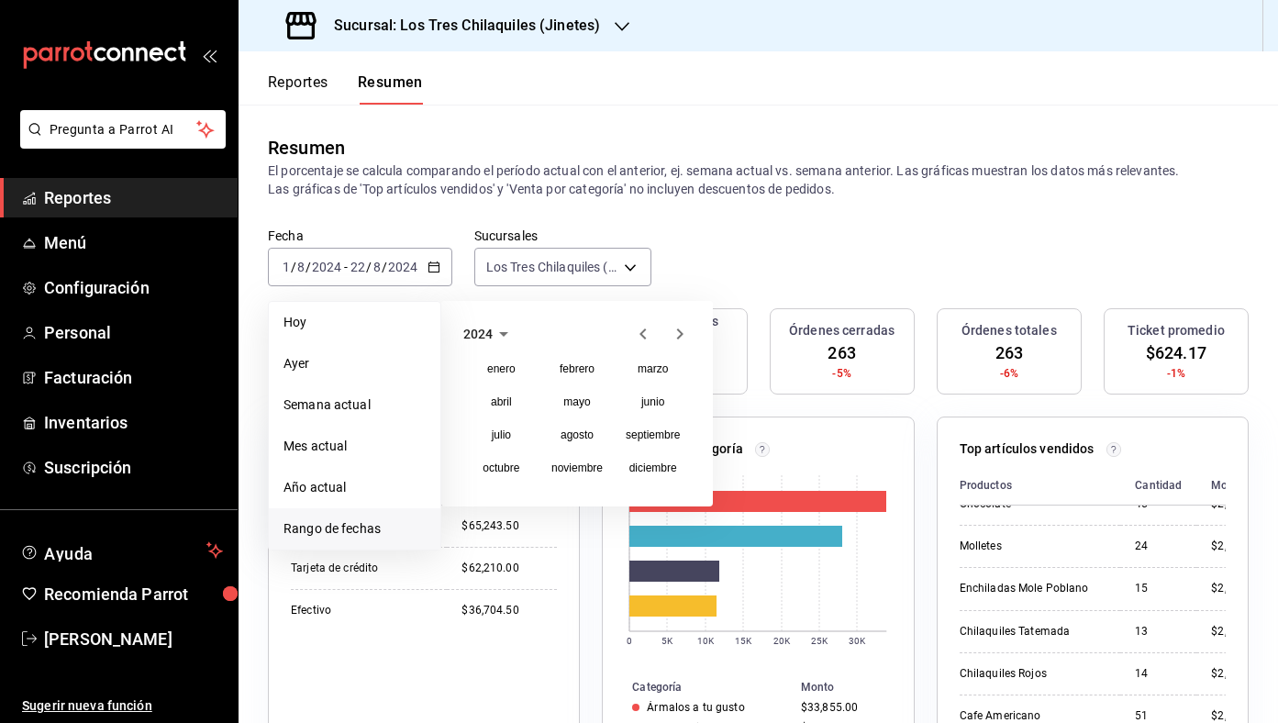
click at [505, 333] on icon "button" at bounding box center [503, 334] width 9 height 5
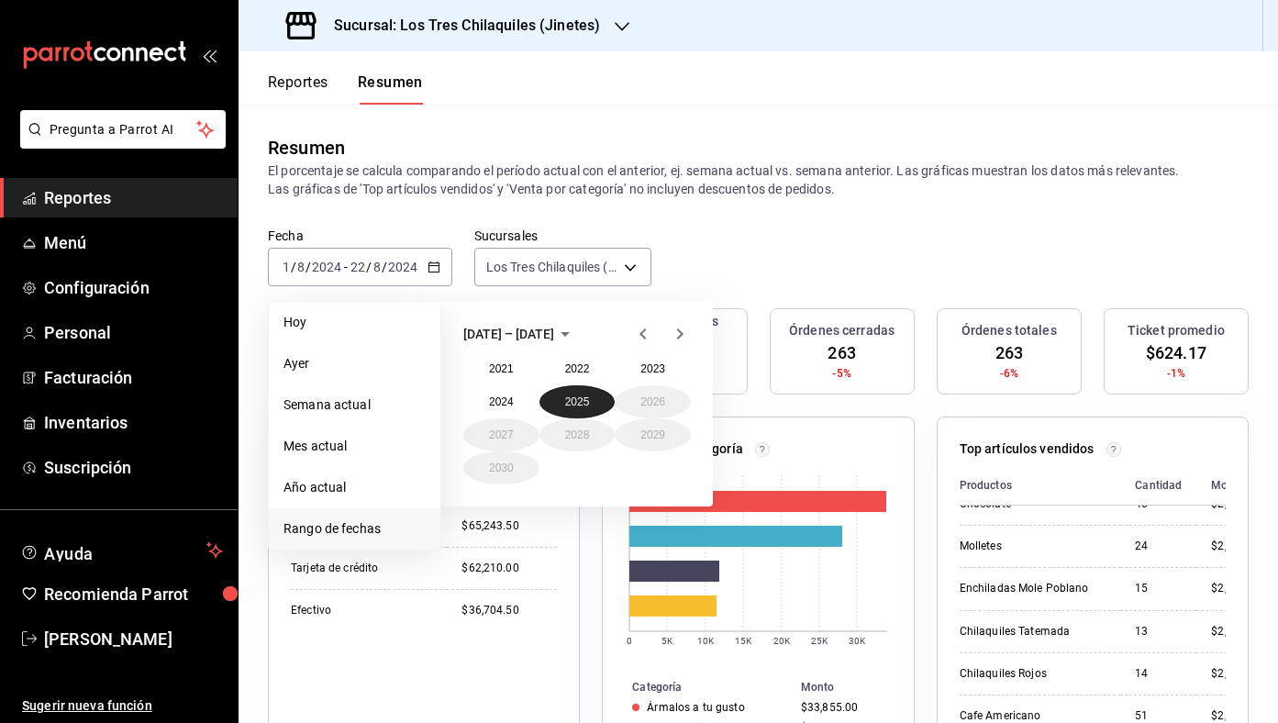
click at [589, 391] on button "2025" at bounding box center [577, 401] width 76 height 33
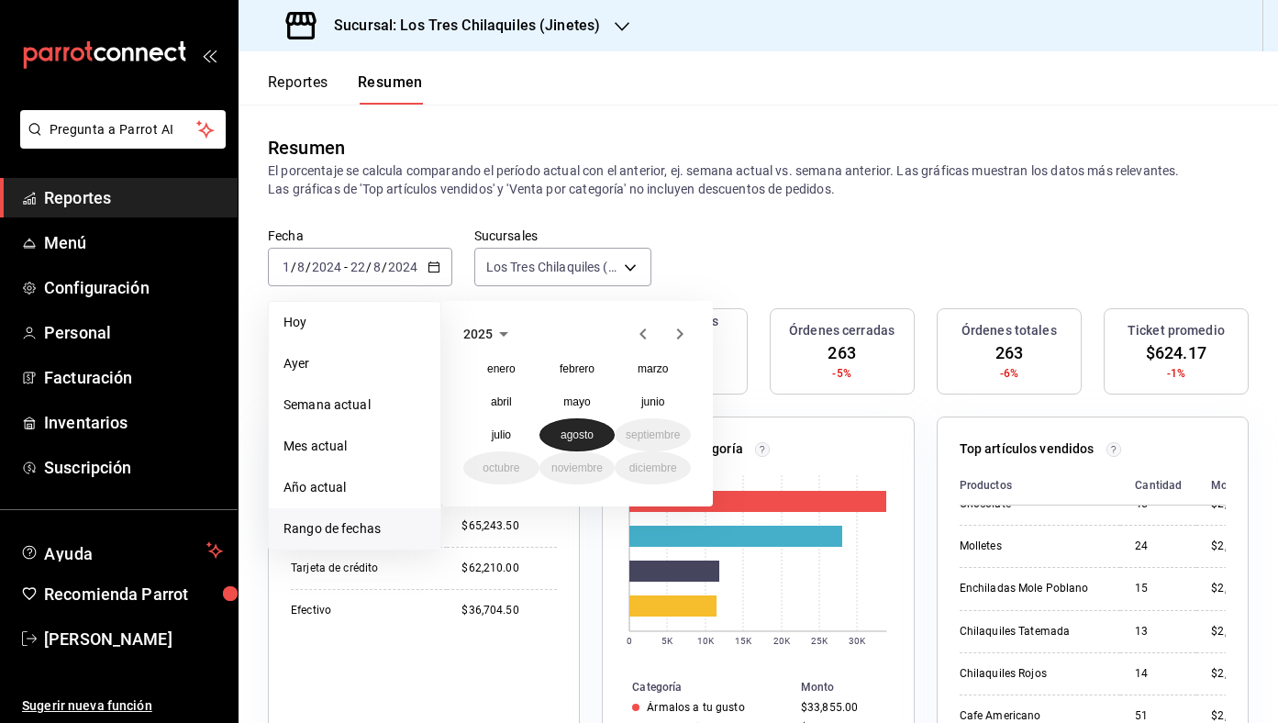
click at [582, 429] on abbr "agosto" at bounding box center [577, 434] width 33 height 13
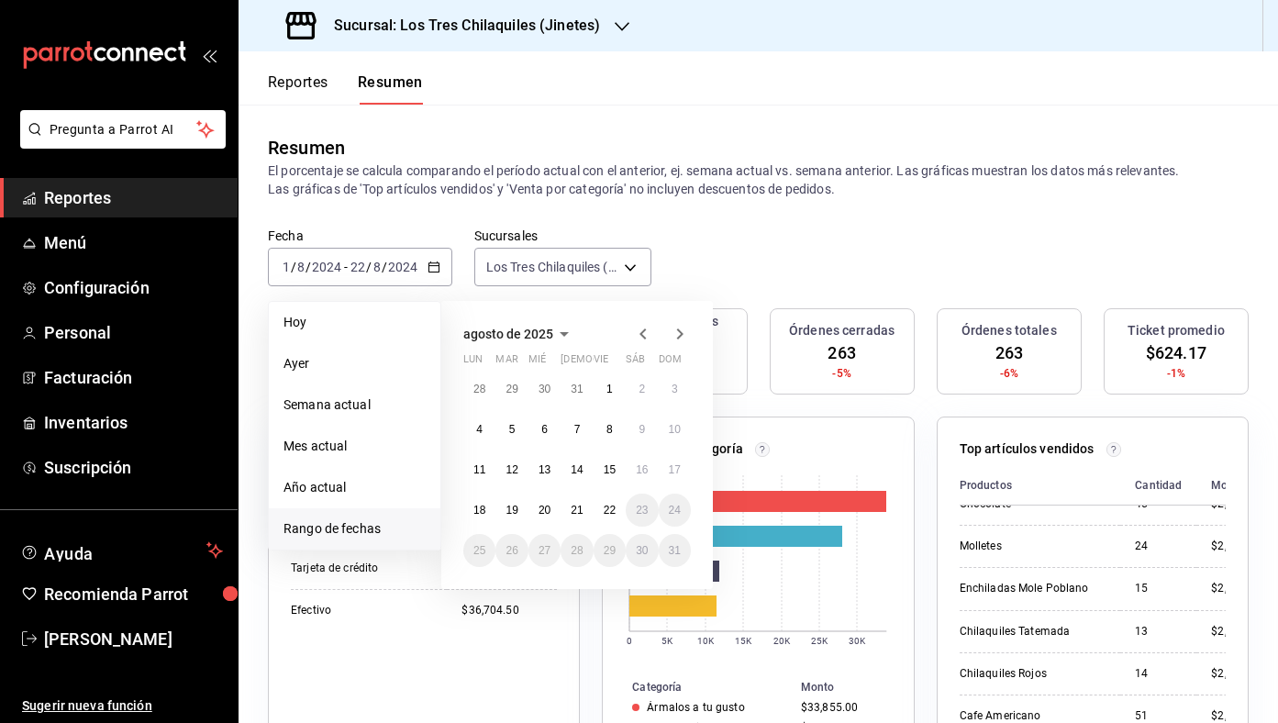
click at [547, 325] on button "agosto de 2025" at bounding box center [519, 334] width 112 height 22
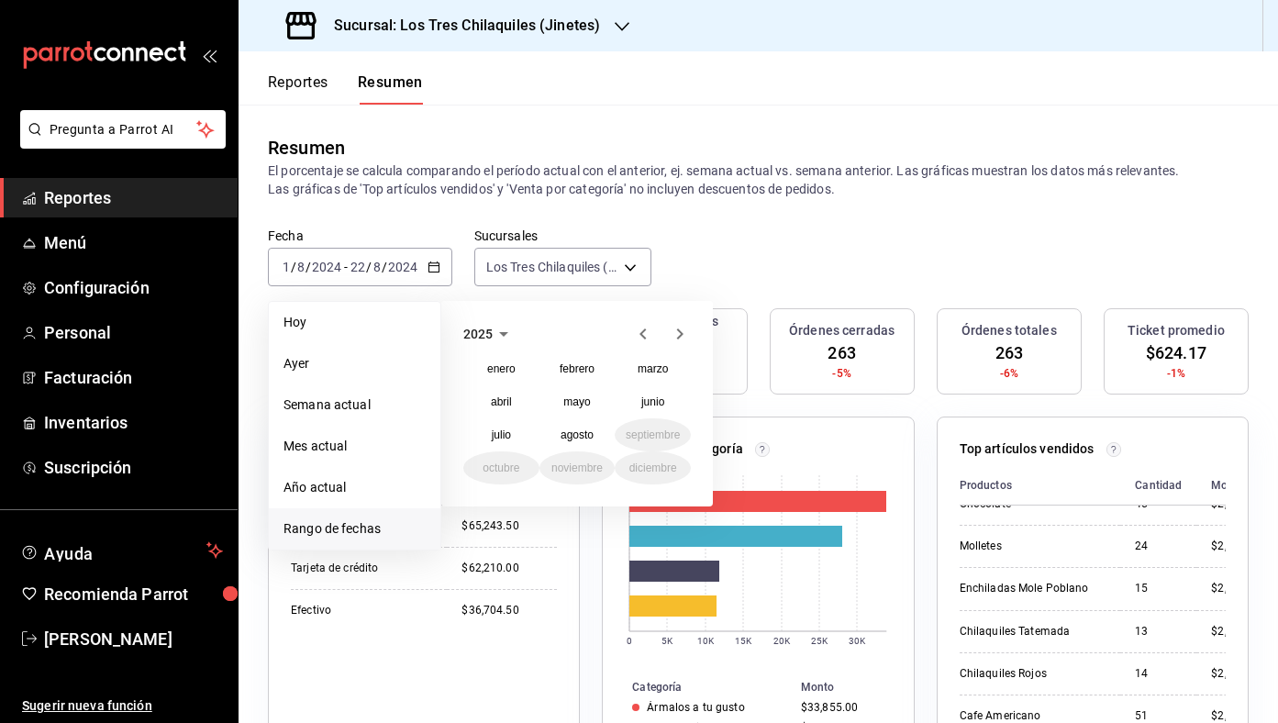
click at [494, 317] on div "[DATE] febrero marzo [PERSON_NAME] [PERSON_NAME] septiembre octubre noviembre d…" at bounding box center [577, 404] width 272 height 206
click at [494, 323] on icon "button" at bounding box center [504, 334] width 22 height 22
click at [517, 398] on button "2024" at bounding box center [501, 401] width 76 height 33
click at [591, 438] on abbr "agosto" at bounding box center [577, 434] width 33 height 13
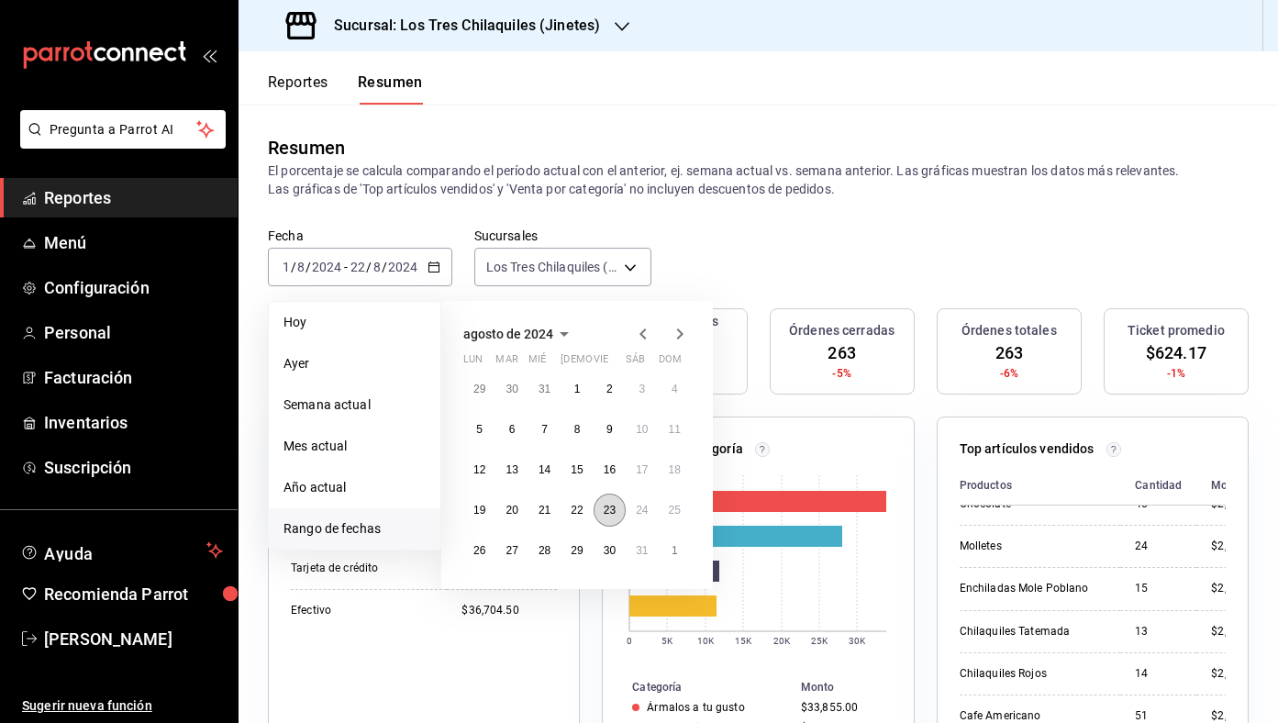
click at [614, 508] on abbr "23" at bounding box center [610, 510] width 12 height 13
click at [639, 544] on abbr "31" at bounding box center [642, 550] width 12 height 13
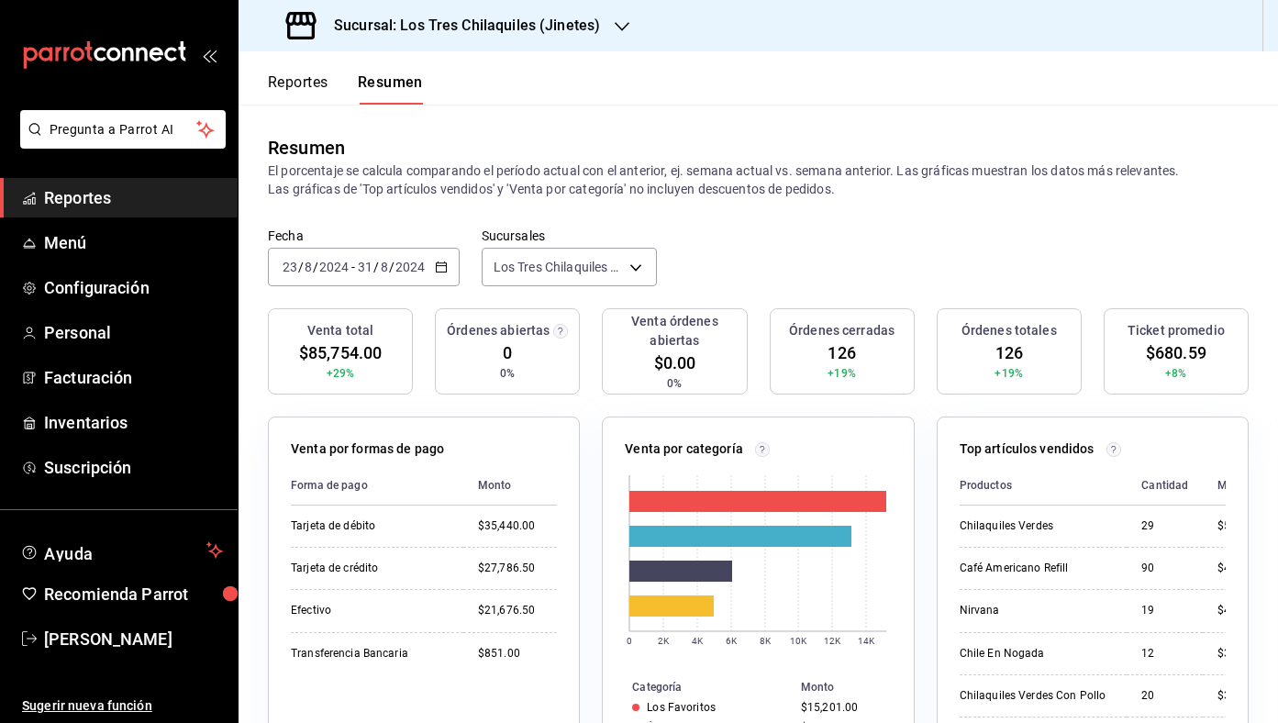
click at [439, 265] on icon "button" at bounding box center [441, 267] width 13 height 13
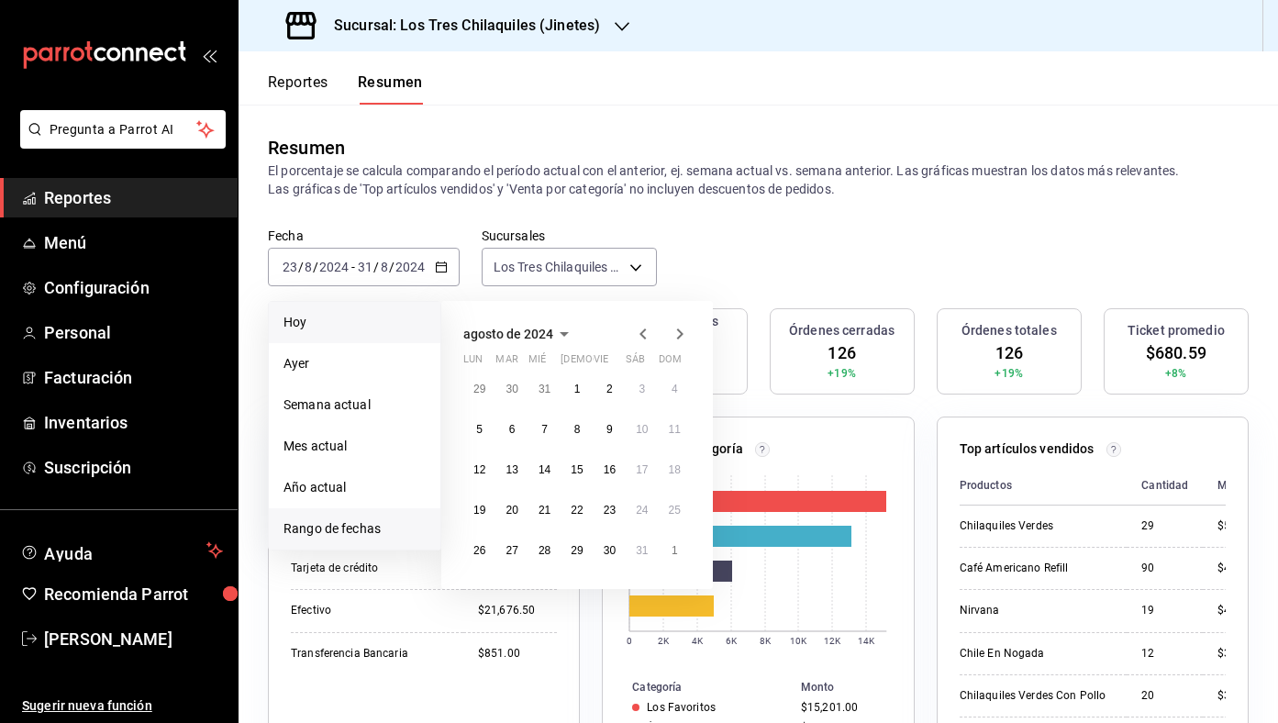
click at [339, 303] on li "Hoy" at bounding box center [355, 322] width 172 height 41
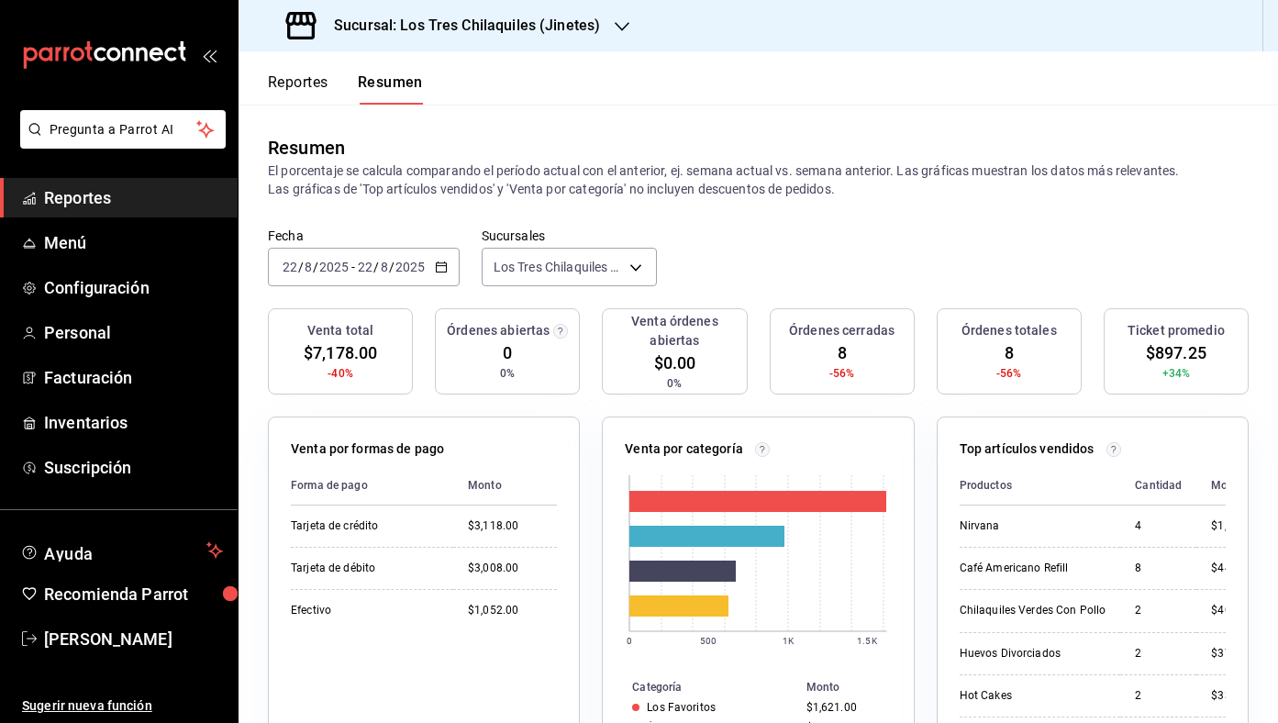
click at [308, 79] on button "Reportes" at bounding box center [298, 88] width 61 height 31
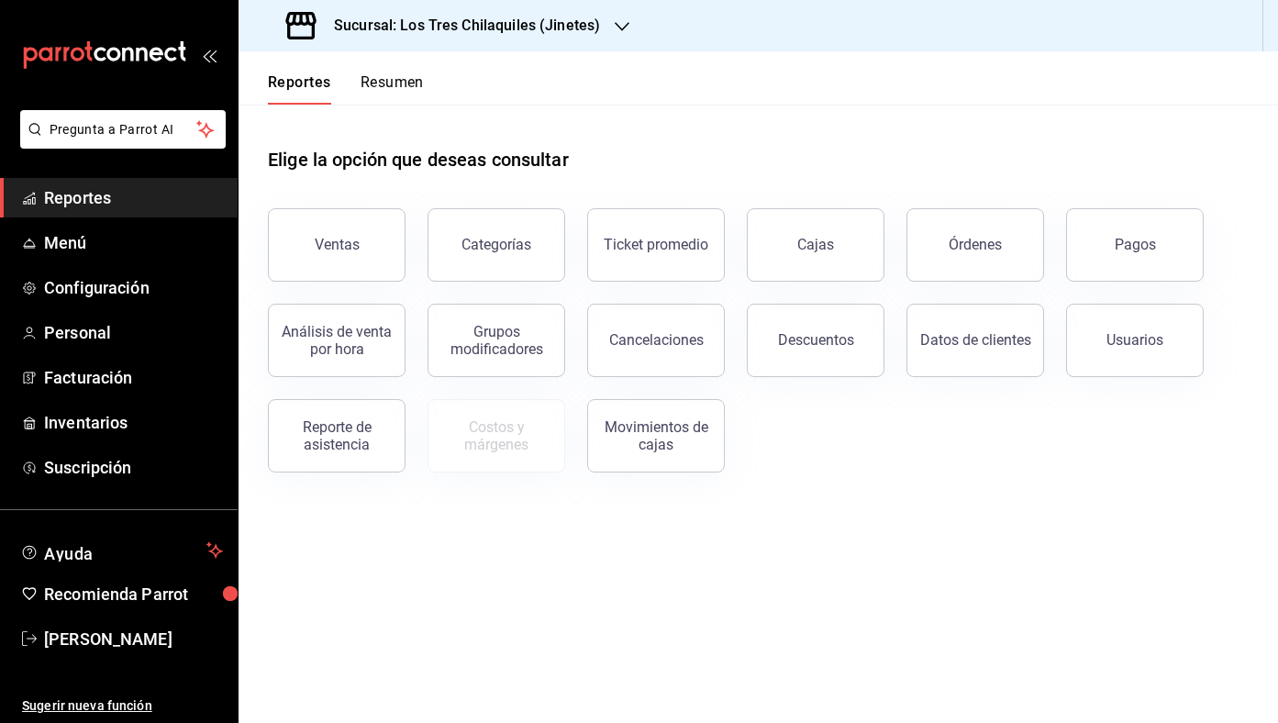
click at [395, 74] on button "Resumen" at bounding box center [392, 88] width 63 height 31
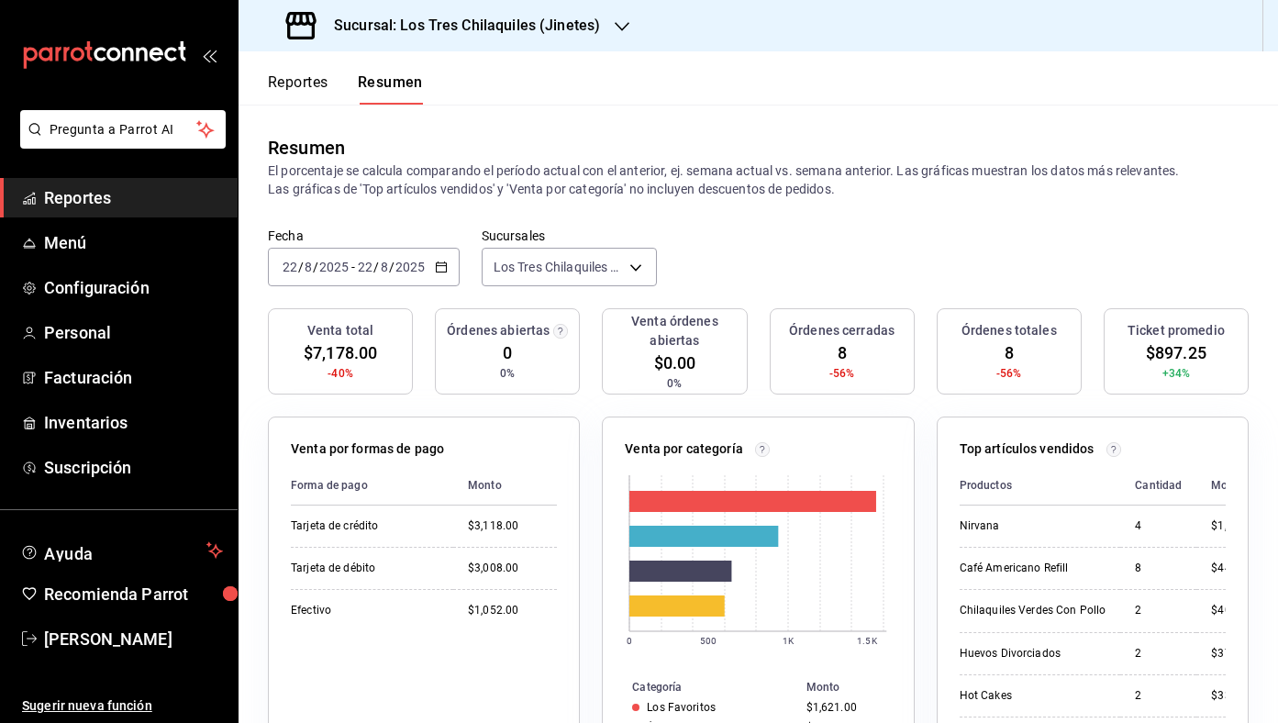
click at [448, 263] on div "[DATE] [DATE] - [DATE] [DATE]" at bounding box center [364, 267] width 192 height 39
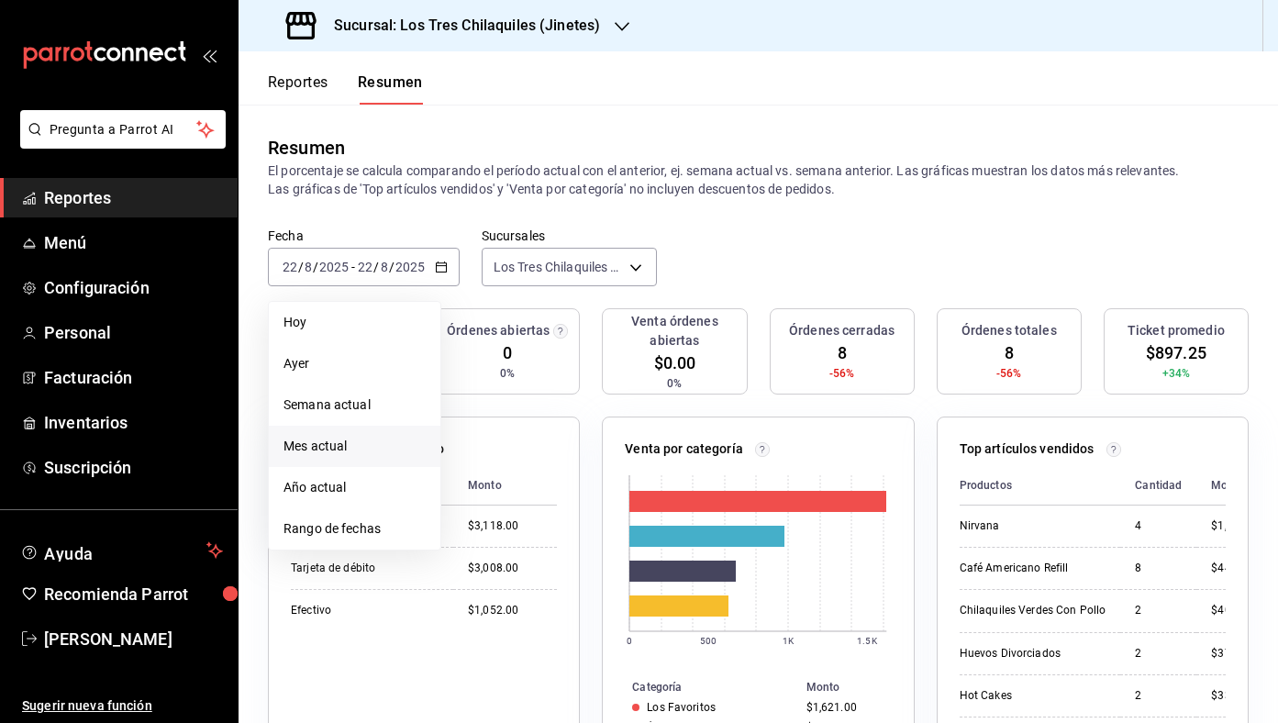
click at [382, 449] on span "Mes actual" at bounding box center [355, 446] width 142 height 19
